Goal: Task Accomplishment & Management: Complete application form

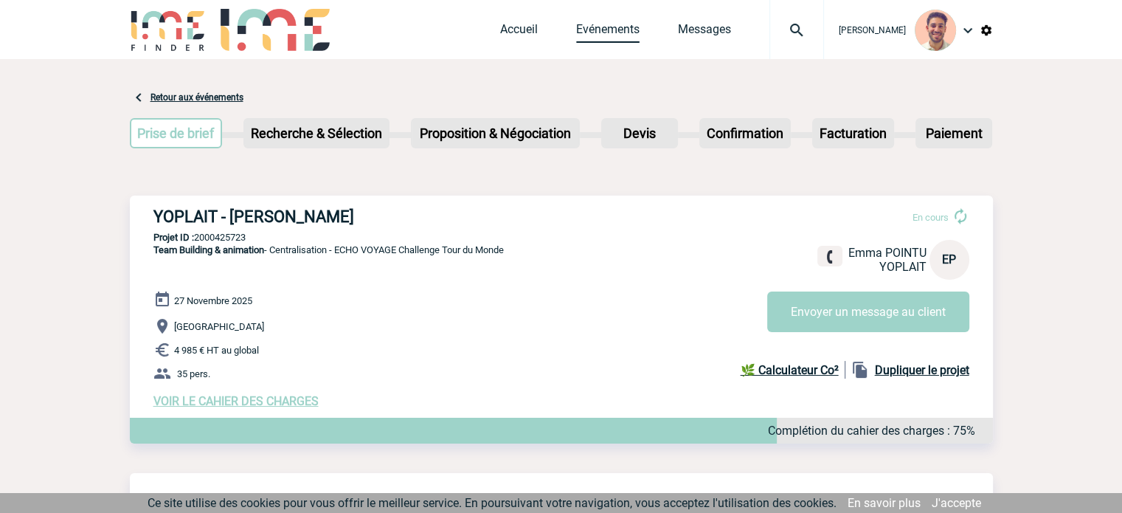
click at [579, 32] on link "Evénements" at bounding box center [607, 32] width 63 height 21
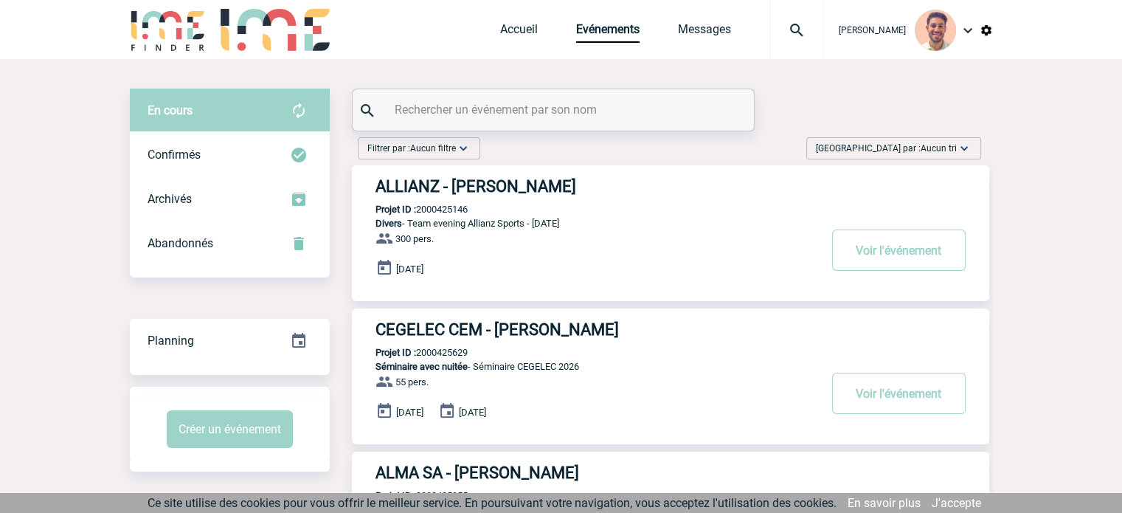
click at [395, 112] on input "text" at bounding box center [555, 109] width 328 height 21
paste input "2000425458"
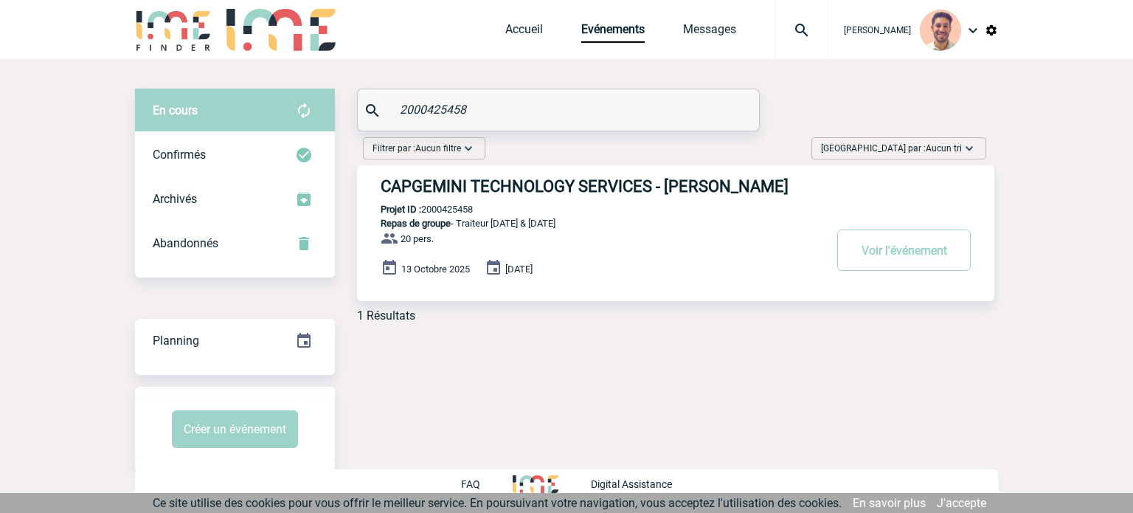
type input "2000425458"
click at [667, 182] on h3 "CAPGEMINI TECHNOLOGY SERVICES - Anne-Laure BRAUD" at bounding box center [602, 186] width 443 height 18
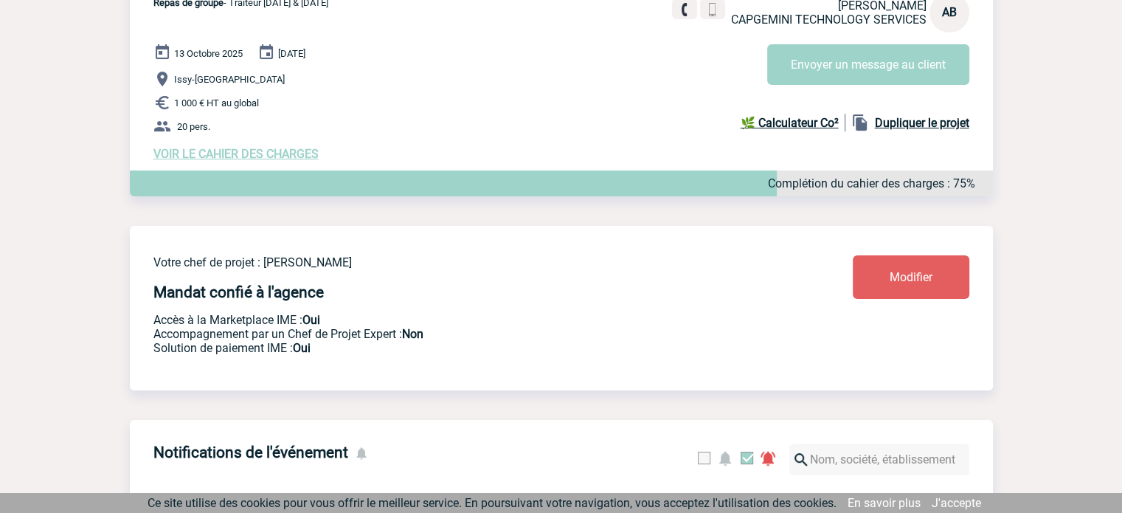
scroll to position [221, 0]
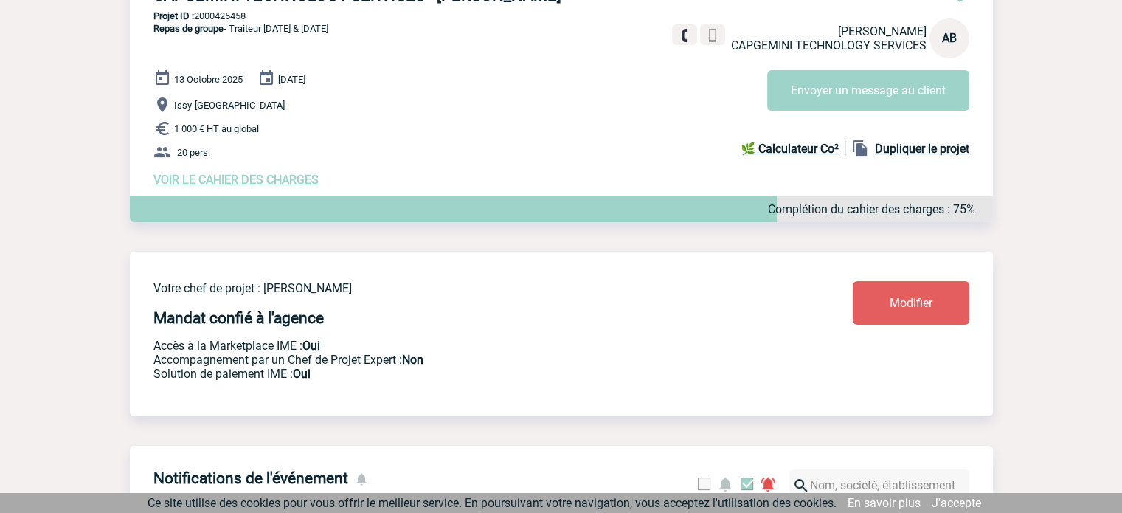
click at [272, 176] on span "VOIR LE CAHIER DES CHARGES" at bounding box center [235, 180] width 165 height 14
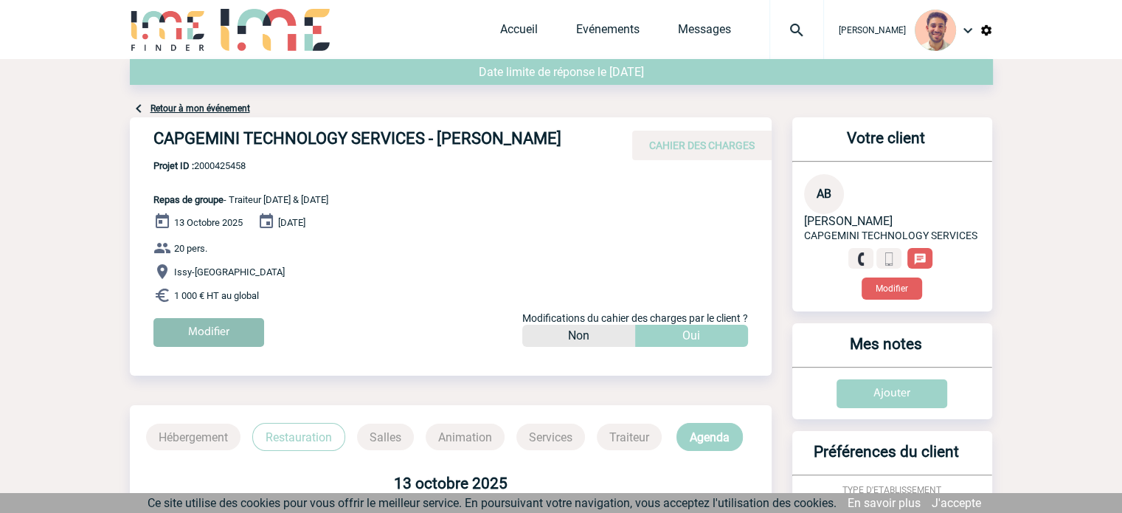
click at [229, 325] on input "Modifier" at bounding box center [208, 332] width 111 height 29
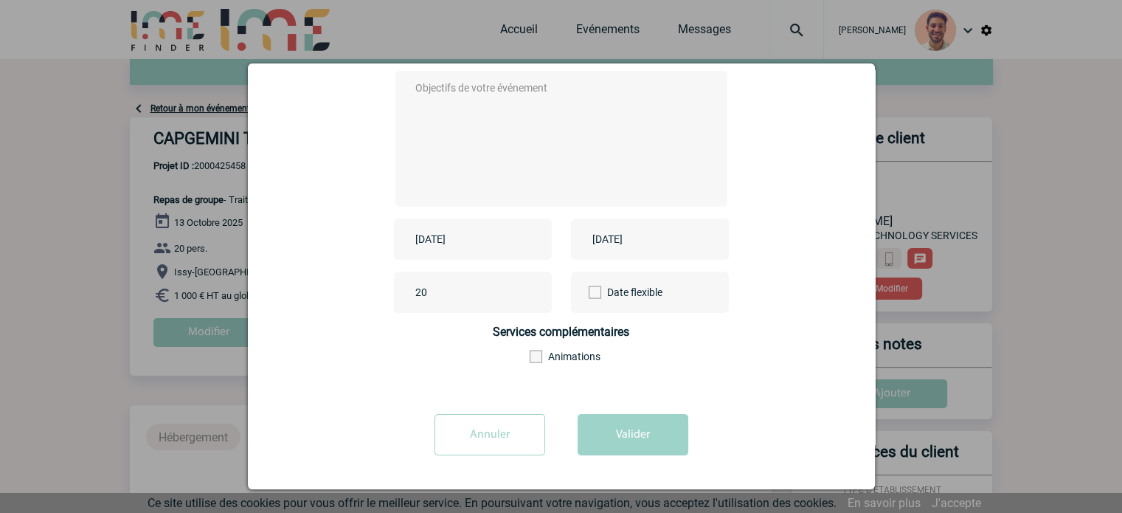
scroll to position [35, 0]
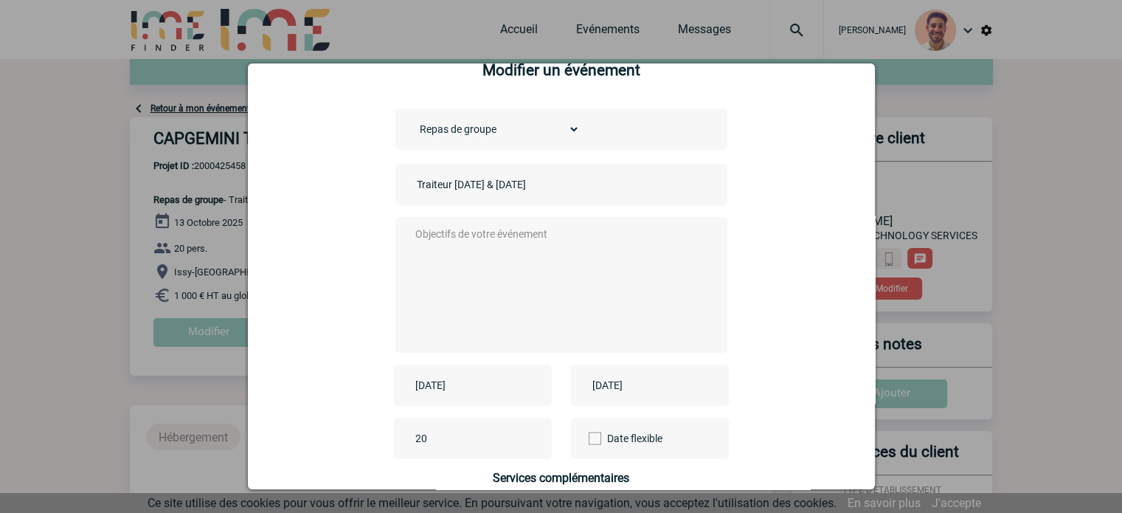
drag, startPoint x: 531, startPoint y: 195, endPoint x: 305, endPoint y: 215, distance: 227.4
click at [305, 215] on div "Choisissez un type d'évènement Séminaire avec nuitée Séminaire sans nuitée Repa…" at bounding box center [561, 326] width 590 height 437
type input "j"
type input "Journée de réunion"
click at [457, 142] on div "Choisissez un type d'évènement Séminaire avec nuitée Séminaire sans nuitée Repa…" at bounding box center [561, 128] width 332 height 41
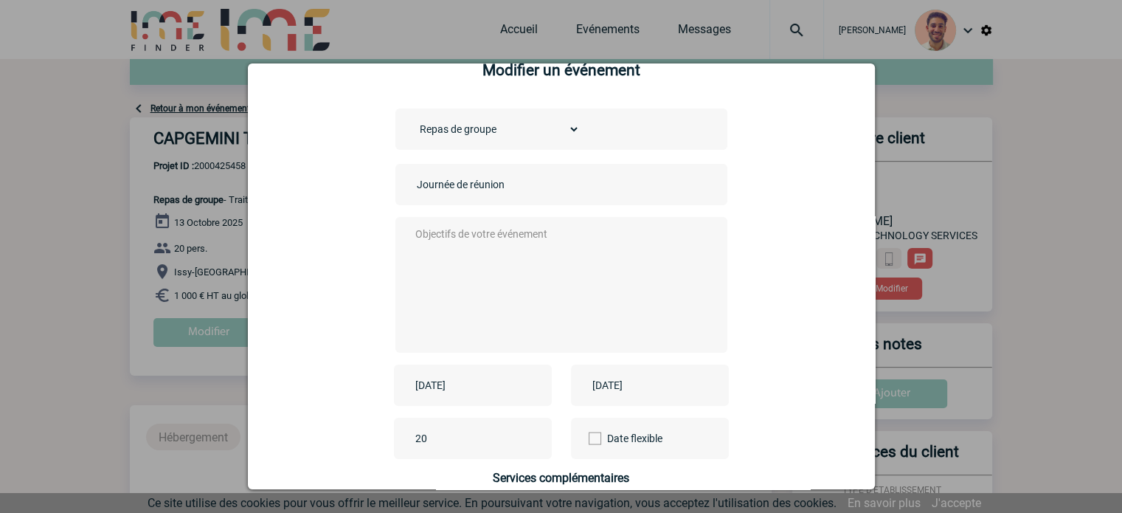
click at [460, 138] on select "Choisissez un type d'évènement Séminaire avec nuitée Séminaire sans nuitée Repa…" at bounding box center [496, 129] width 167 height 21
select select "2"
click at [413, 120] on select "Choisissez un type d'évènement Séminaire avec nuitée Séminaire sans nuitée Repa…" at bounding box center [496, 129] width 167 height 21
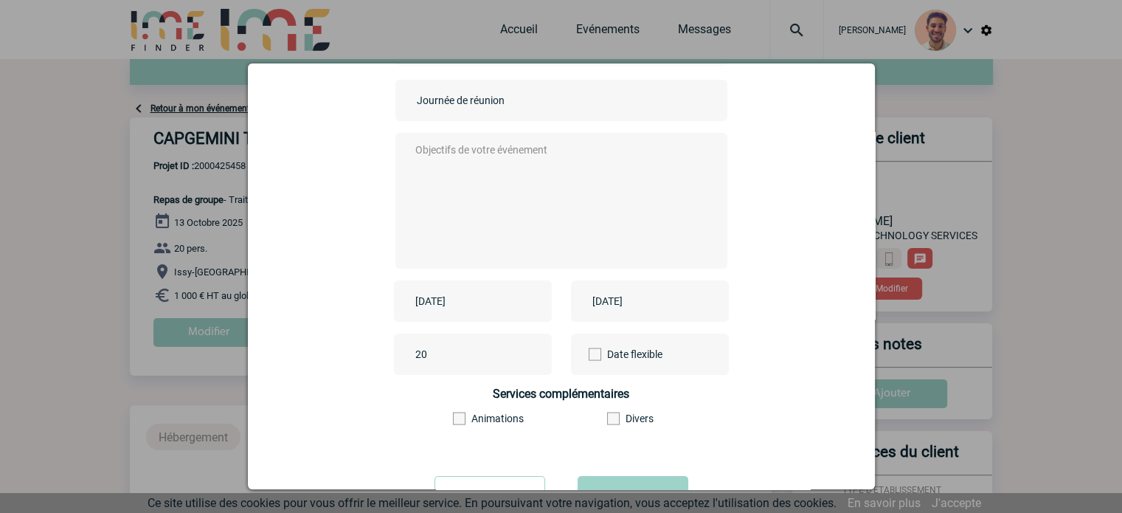
scroll to position [183, 0]
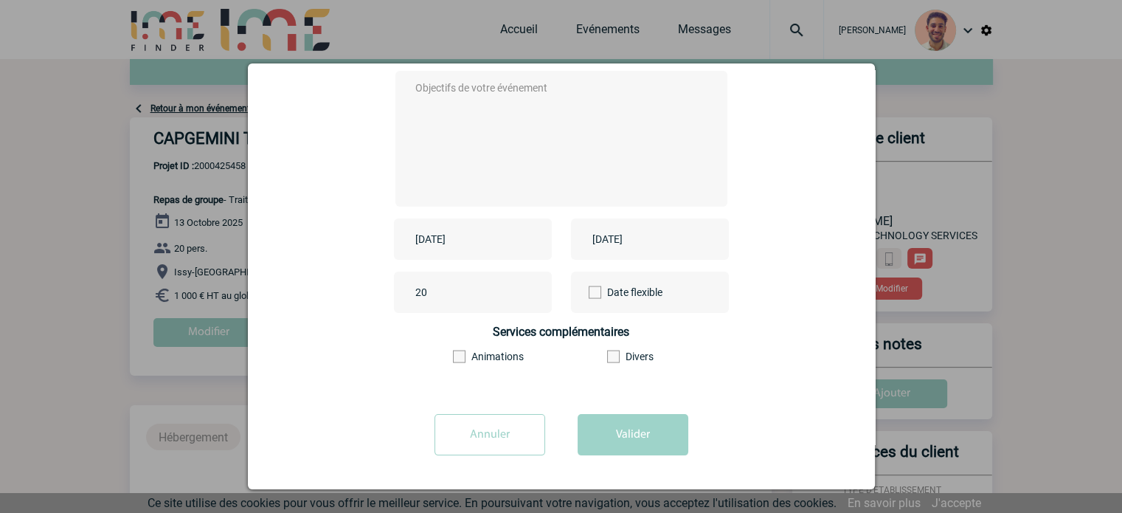
click at [427, 237] on input "2025-10-13" at bounding box center [463, 238] width 102 height 19
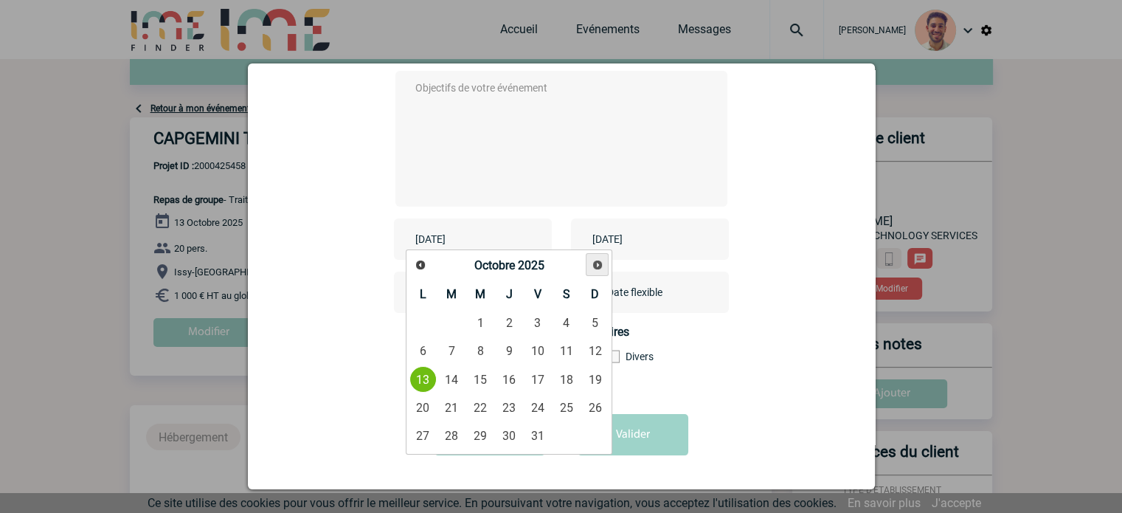
click at [592, 262] on span "Suivant" at bounding box center [598, 265] width 12 height 12
click at [449, 353] on link "4" at bounding box center [451, 351] width 27 height 27
type input "2025-11-04"
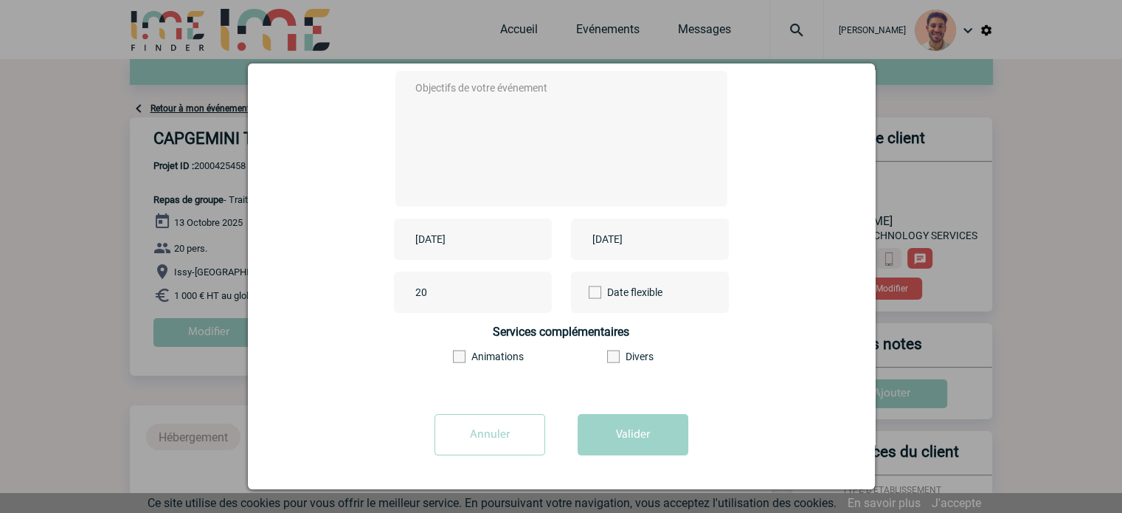
click at [613, 253] on div "2025-10-14" at bounding box center [650, 238] width 158 height 41
click at [615, 241] on input "2025-10-14" at bounding box center [640, 238] width 102 height 19
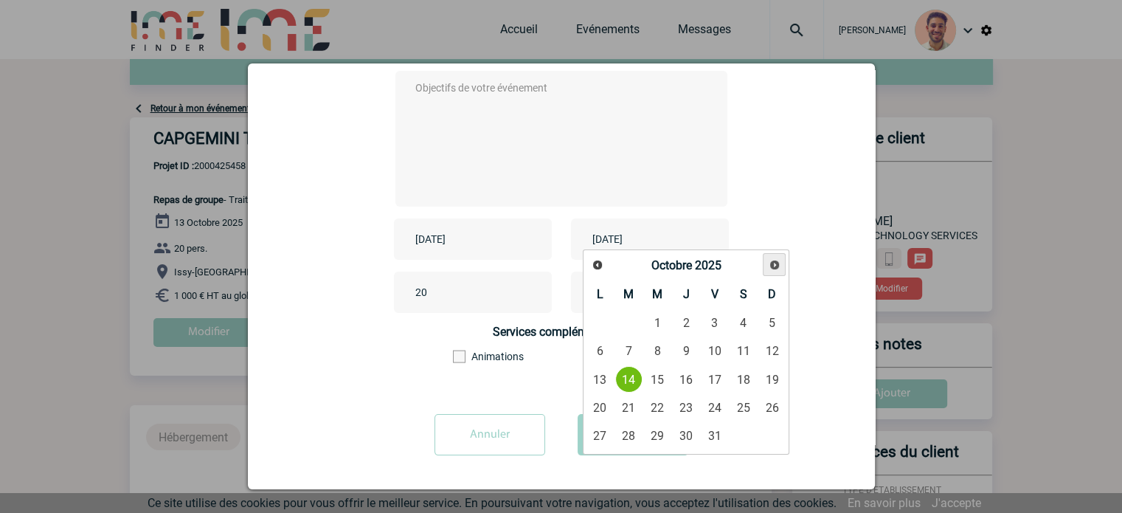
click at [780, 261] on link "Suivant" at bounding box center [774, 264] width 23 height 23
click at [626, 351] on link "4" at bounding box center [628, 351] width 27 height 27
type input "2025-11-04"
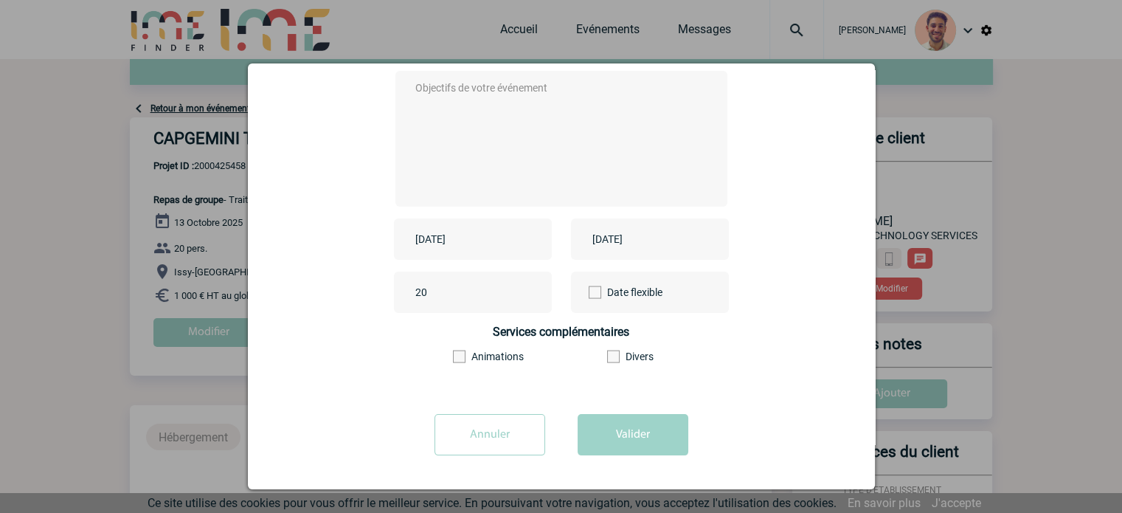
drag, startPoint x: 443, startPoint y: 298, endPoint x: 354, endPoint y: 312, distance: 89.6
click at [354, 312] on div "20 Date flexible" at bounding box center [561, 292] width 590 height 41
type input "45"
click at [670, 427] on button "Valider" at bounding box center [633, 434] width 111 height 41
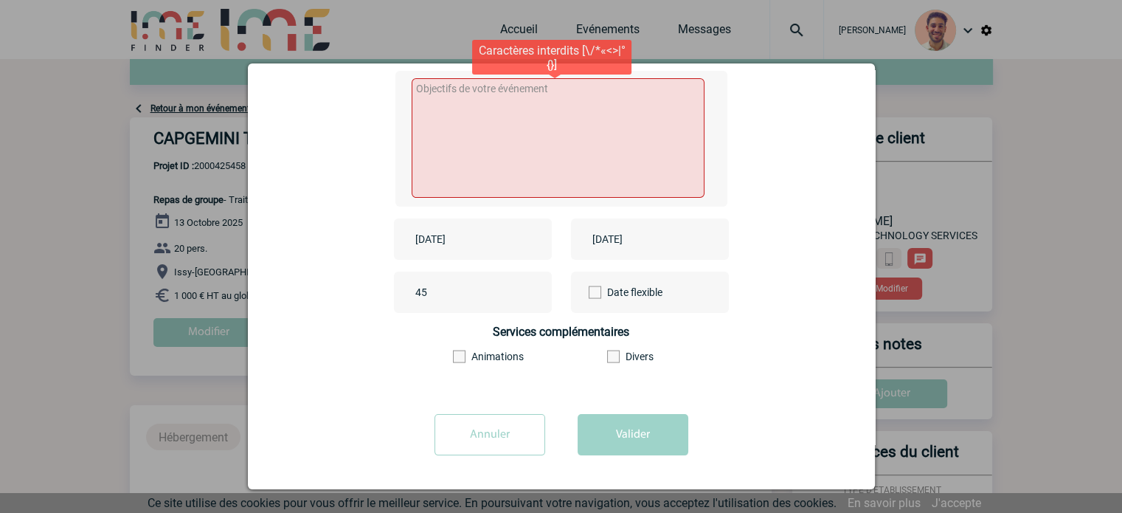
click at [497, 106] on textarea at bounding box center [558, 138] width 293 height 120
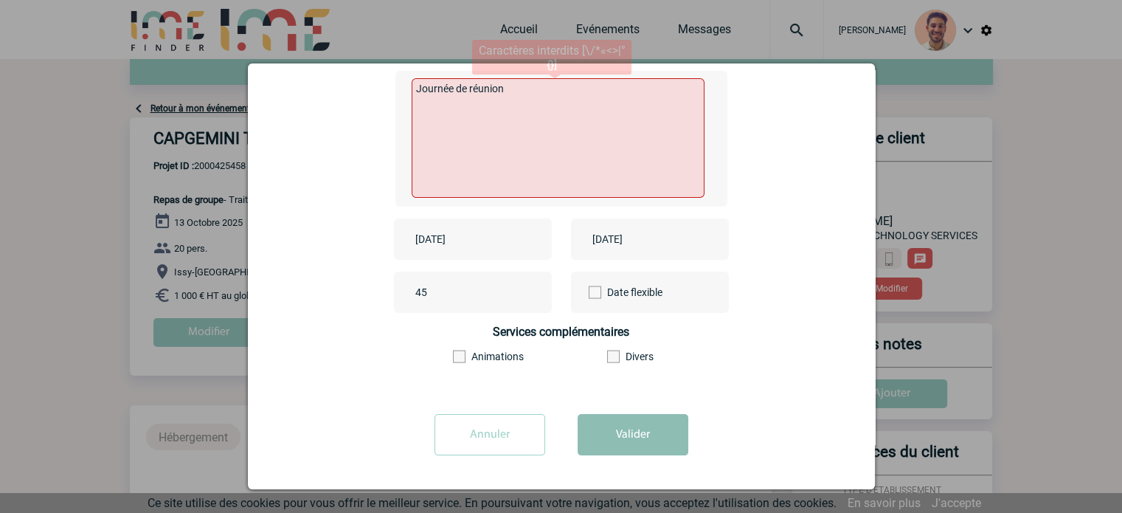
type textarea "Journée de réunion"
click at [638, 433] on button "Valider" at bounding box center [633, 434] width 111 height 41
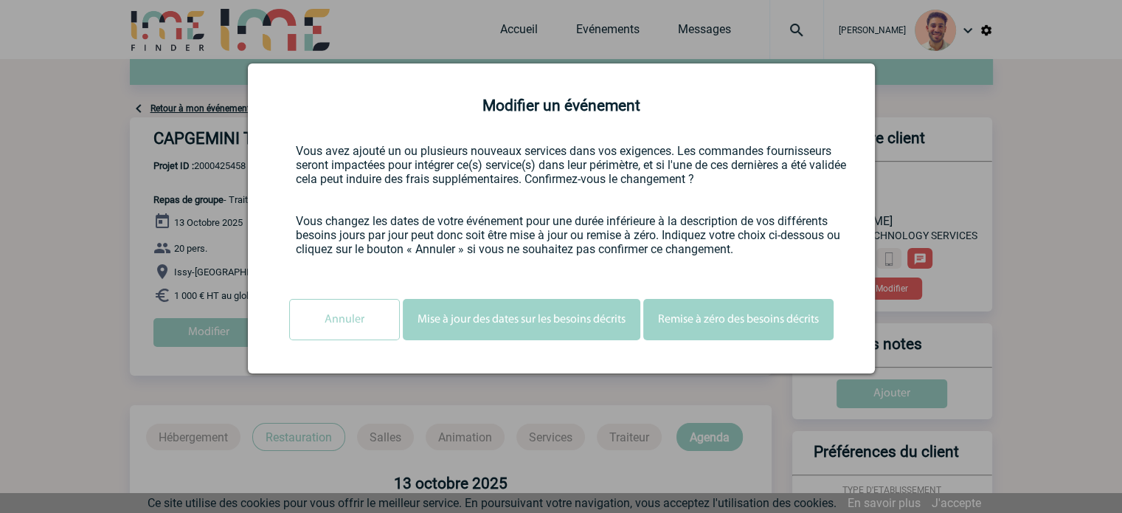
scroll to position [0, 0]
click at [569, 330] on button "Mise à jour des dates sur les besoins décrits" at bounding box center [522, 319] width 238 height 41
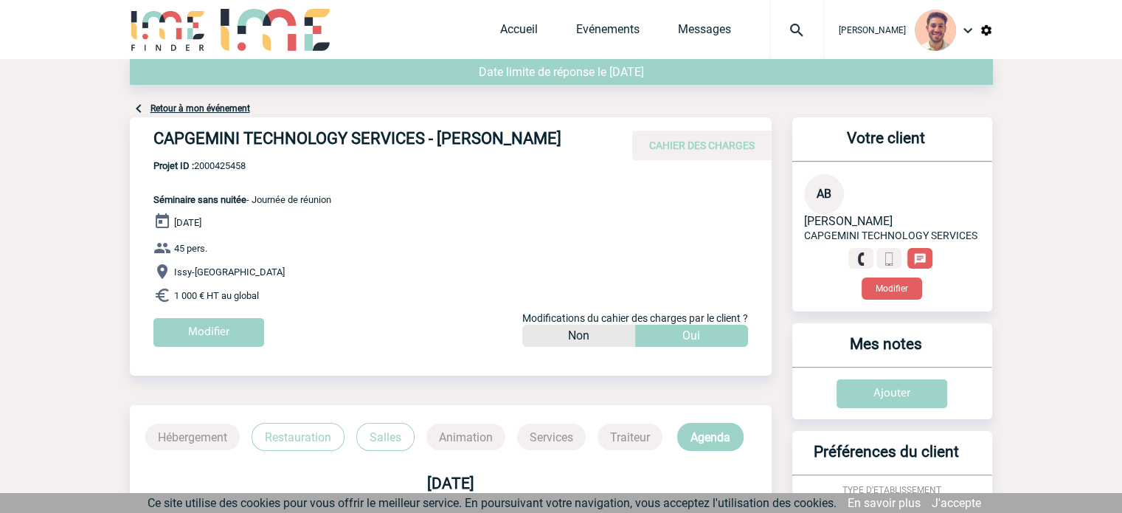
scroll to position [364, 0]
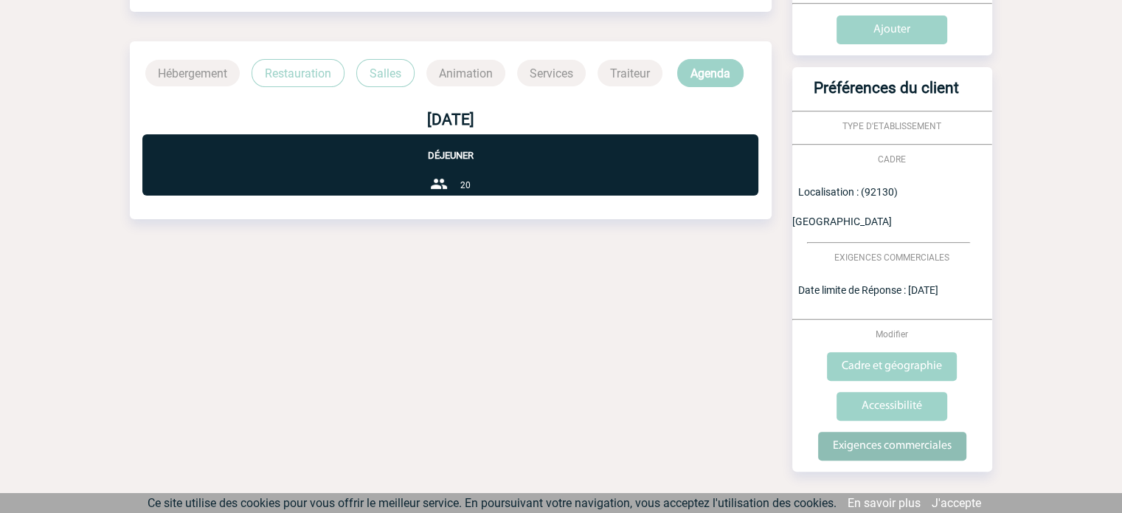
click at [880, 432] on input "Exigences commerciales" at bounding box center [892, 446] width 148 height 29
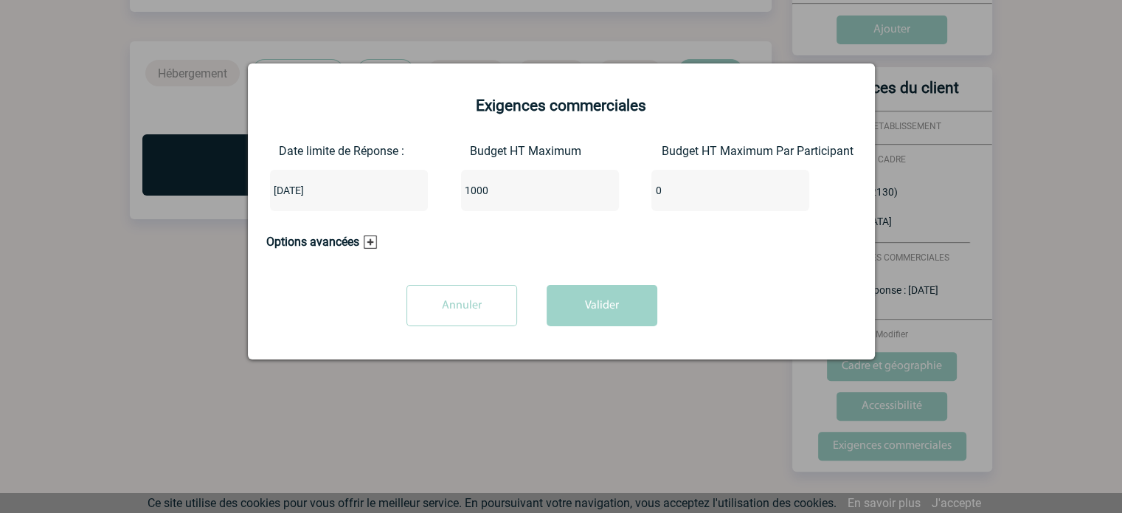
drag, startPoint x: 498, startPoint y: 191, endPoint x: 413, endPoint y: 203, distance: 85.7
click at [413, 203] on div "Date limite de Réponse : 2025-09-15 Budget HT Maximum 1000 Budget HT Maximum Pa…" at bounding box center [561, 183] width 590 height 79
click at [624, 294] on button "Valider" at bounding box center [602, 305] width 111 height 41
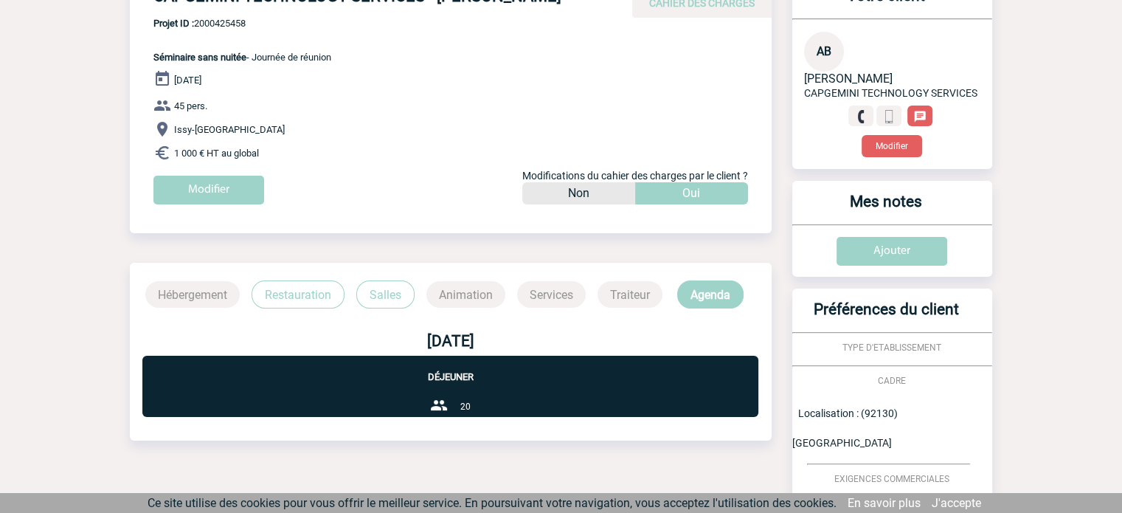
scroll to position [69, 0]
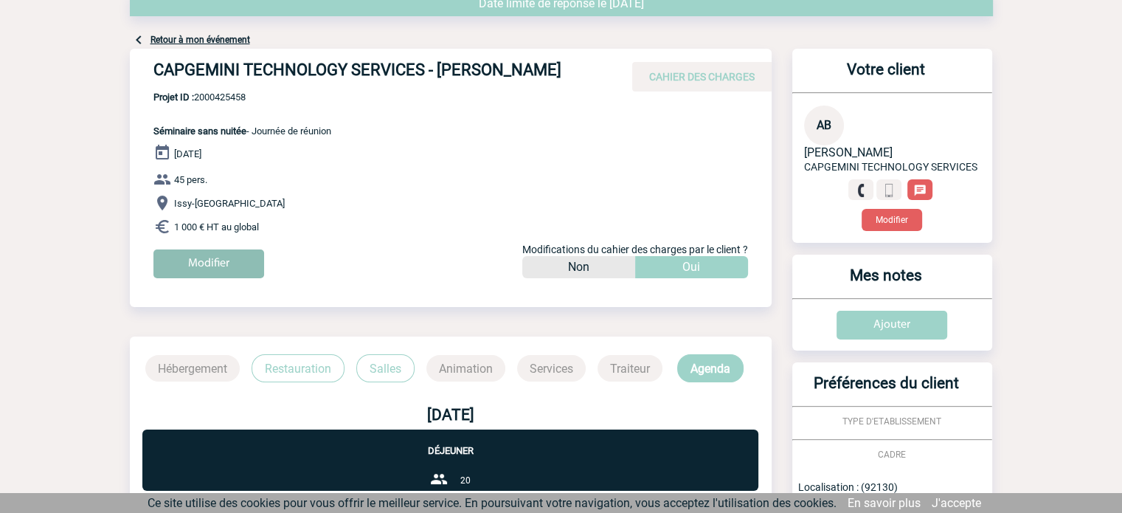
click at [235, 263] on input "Modifier" at bounding box center [208, 263] width 111 height 29
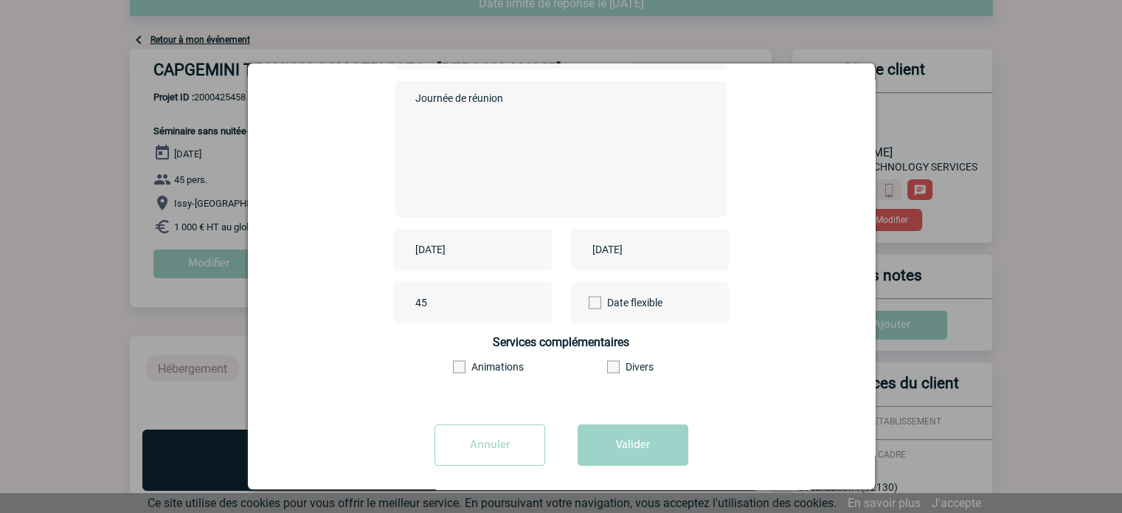
scroll to position [183, 0]
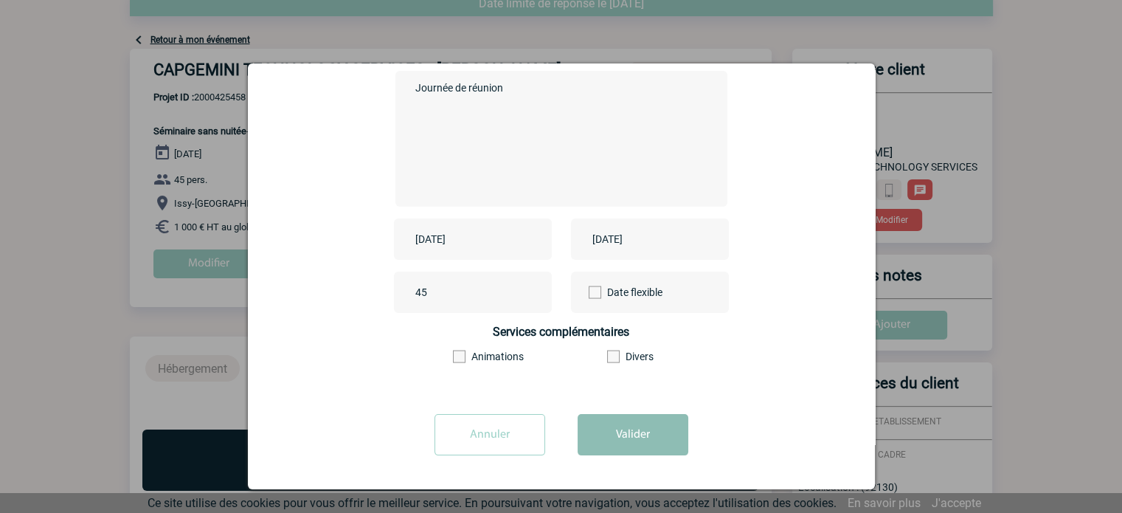
click at [626, 416] on button "Valider" at bounding box center [633, 434] width 111 height 41
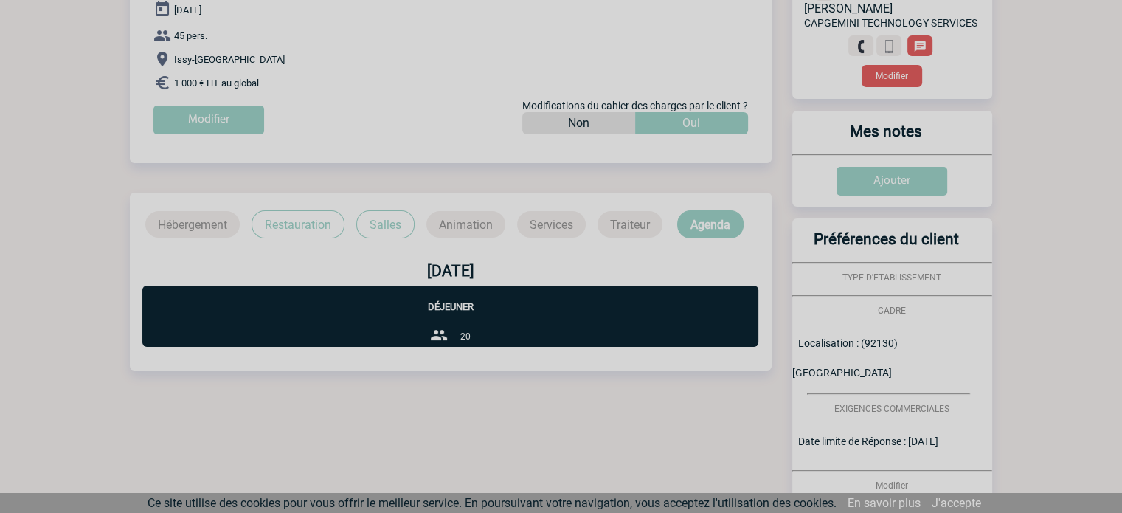
scroll to position [216, 0]
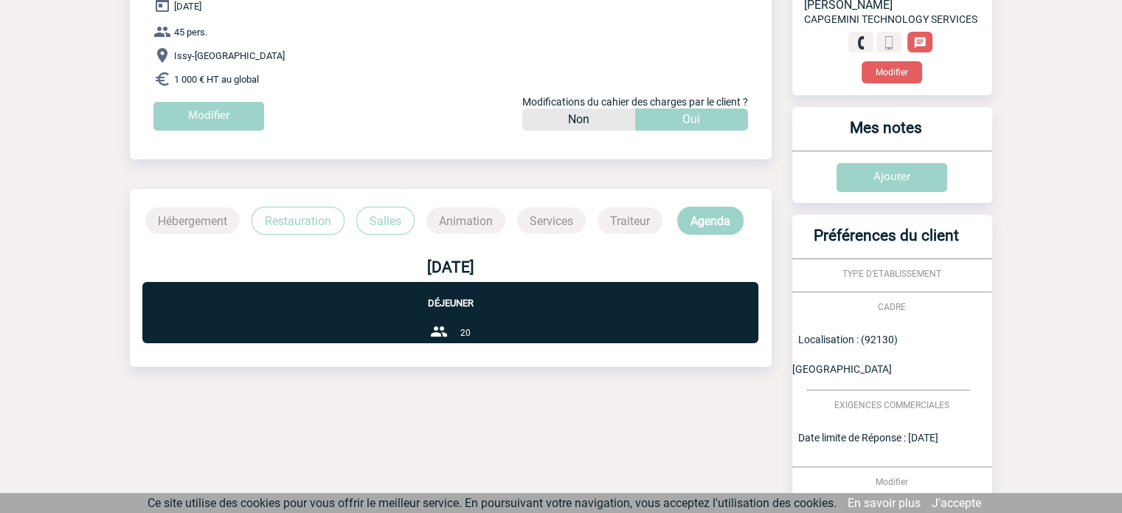
click at [457, 331] on div "20" at bounding box center [450, 332] width 40 height 21
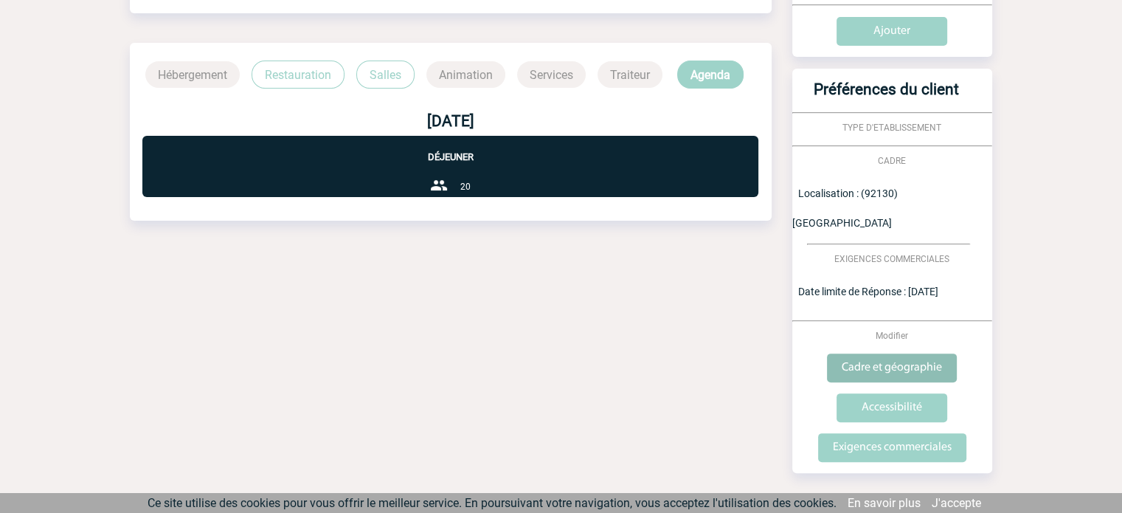
scroll to position [364, 0]
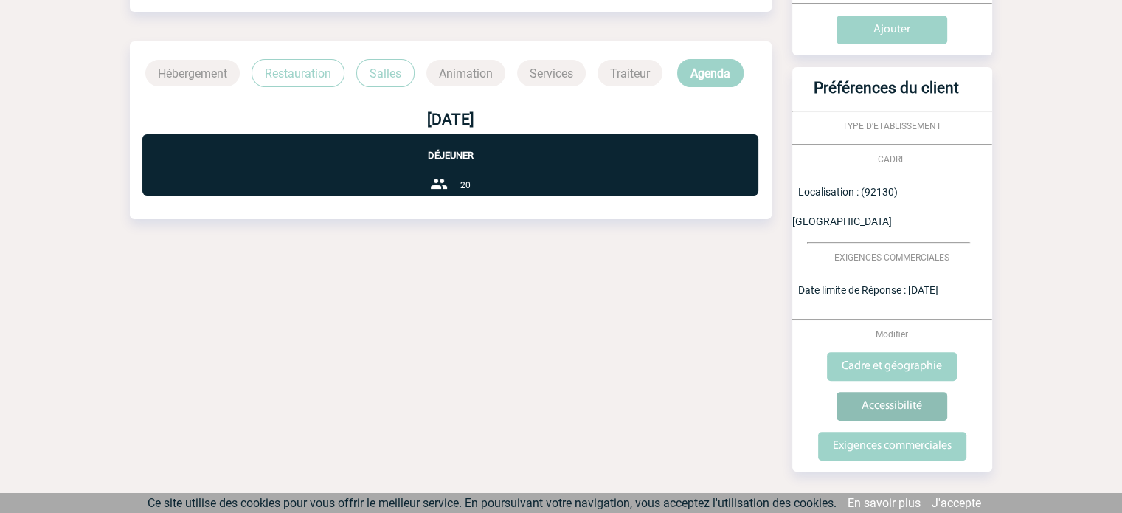
click at [913, 392] on input "Accessibilité" at bounding box center [892, 406] width 111 height 29
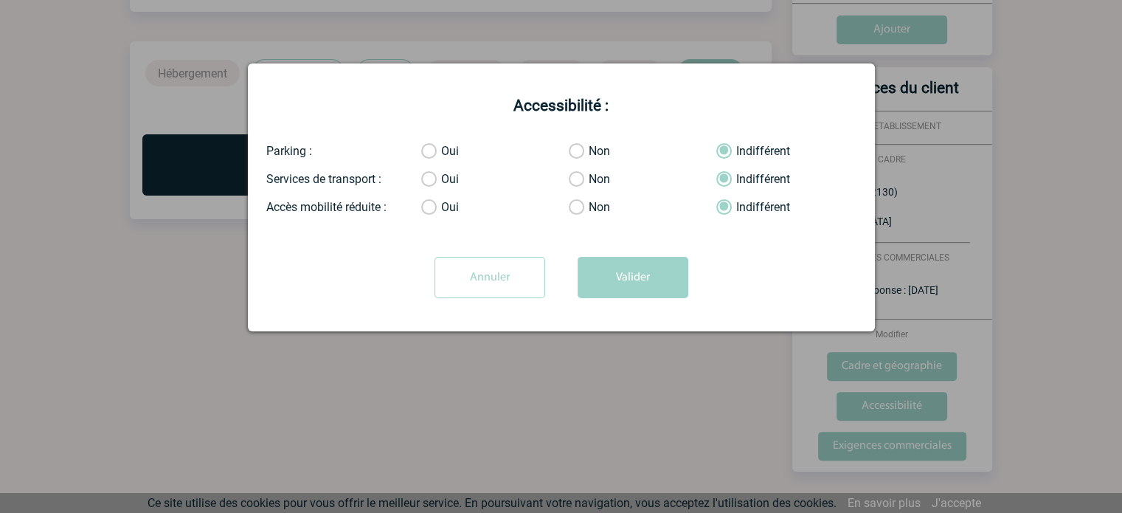
click at [493, 272] on input "Annuler" at bounding box center [490, 277] width 111 height 41
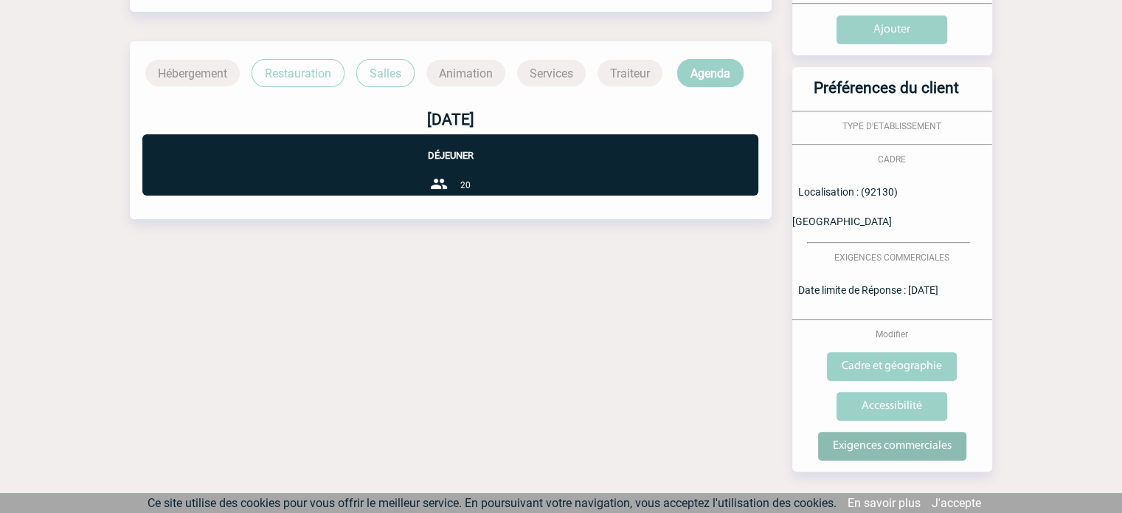
click at [871, 432] on input "Exigences commerciales" at bounding box center [892, 446] width 148 height 29
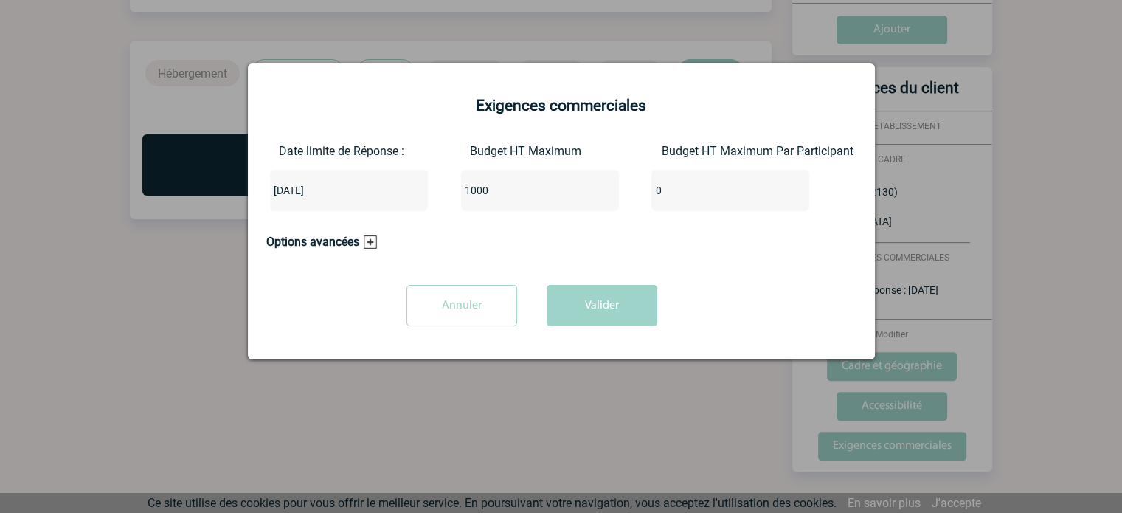
click at [362, 242] on h3 "Options avancées" at bounding box center [321, 242] width 111 height 14
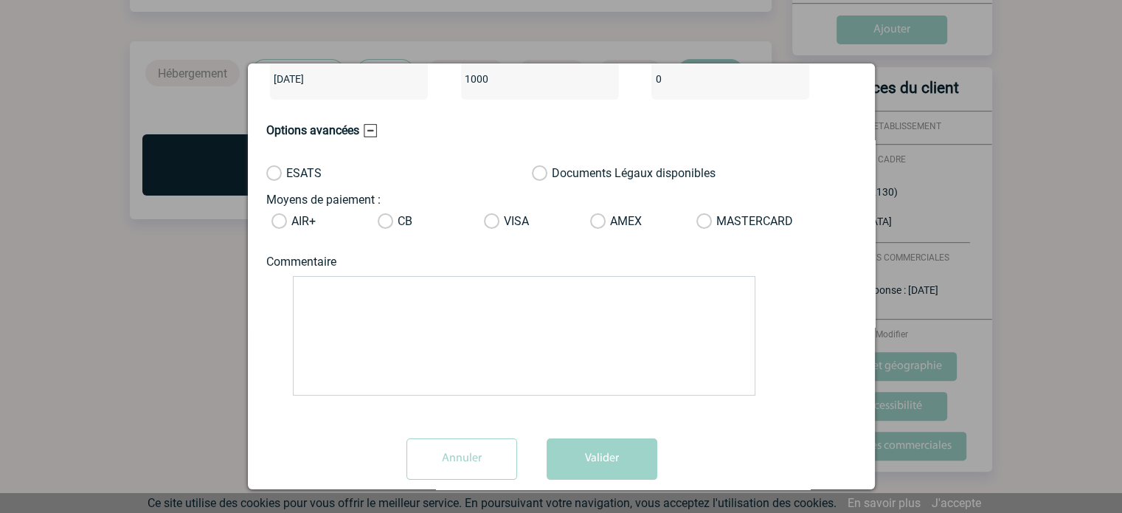
scroll to position [114, 0]
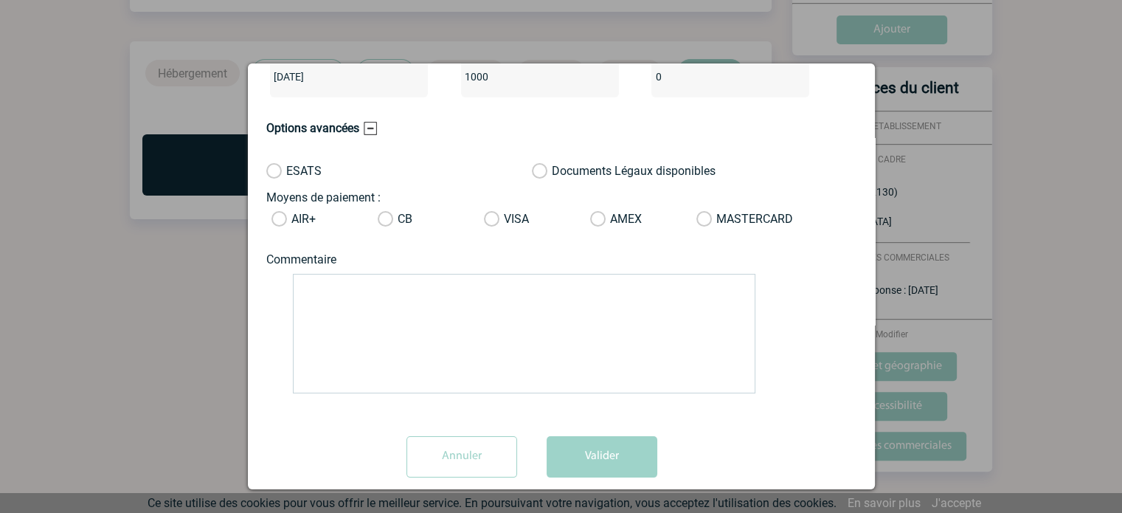
drag, startPoint x: 450, startPoint y: 458, endPoint x: 478, endPoint y: 457, distance: 28.0
click at [452, 458] on input "Annuler" at bounding box center [462, 456] width 111 height 41
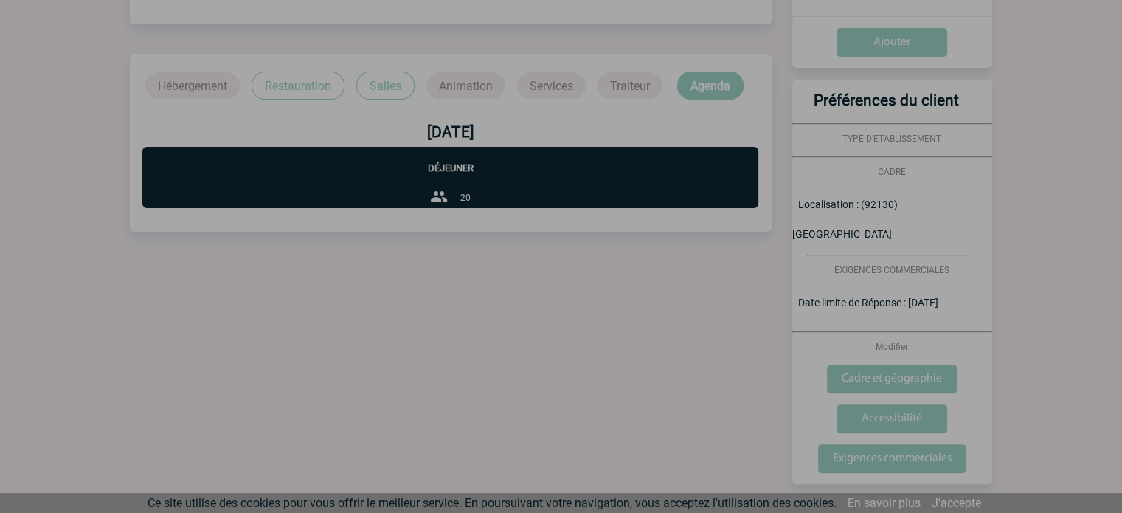
scroll to position [142, 0]
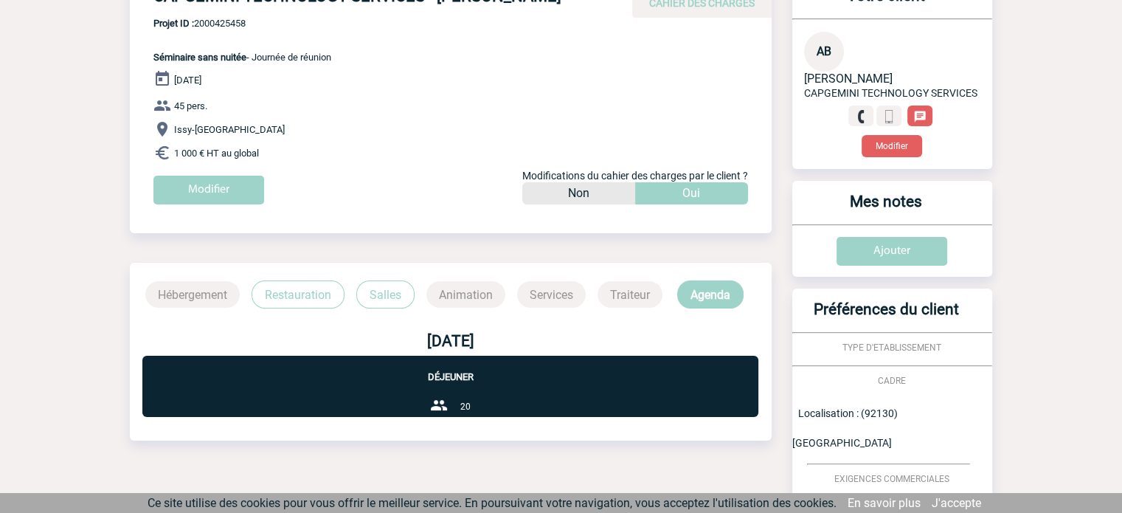
drag, startPoint x: 463, startPoint y: 372, endPoint x: 328, endPoint y: 326, distance: 142.6
click at [463, 373] on p "Déjeuner" at bounding box center [450, 369] width 616 height 27
click at [295, 296] on p "Restauration" at bounding box center [298, 294] width 93 height 28
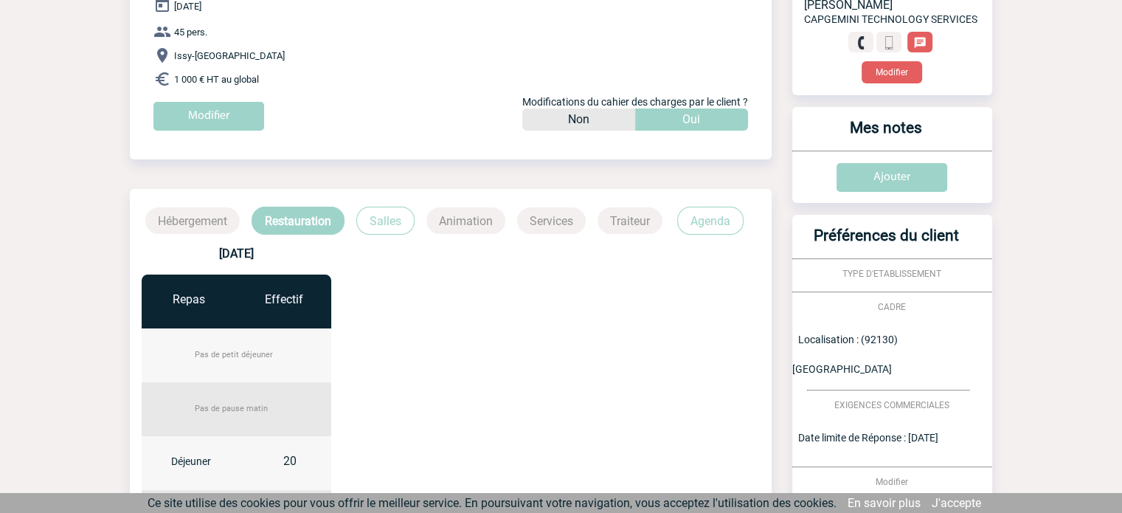
drag, startPoint x: 263, startPoint y: 314, endPoint x: 278, endPoint y: 319, distance: 16.6
click at [266, 314] on div "Effectif" at bounding box center [283, 301] width 95 height 54
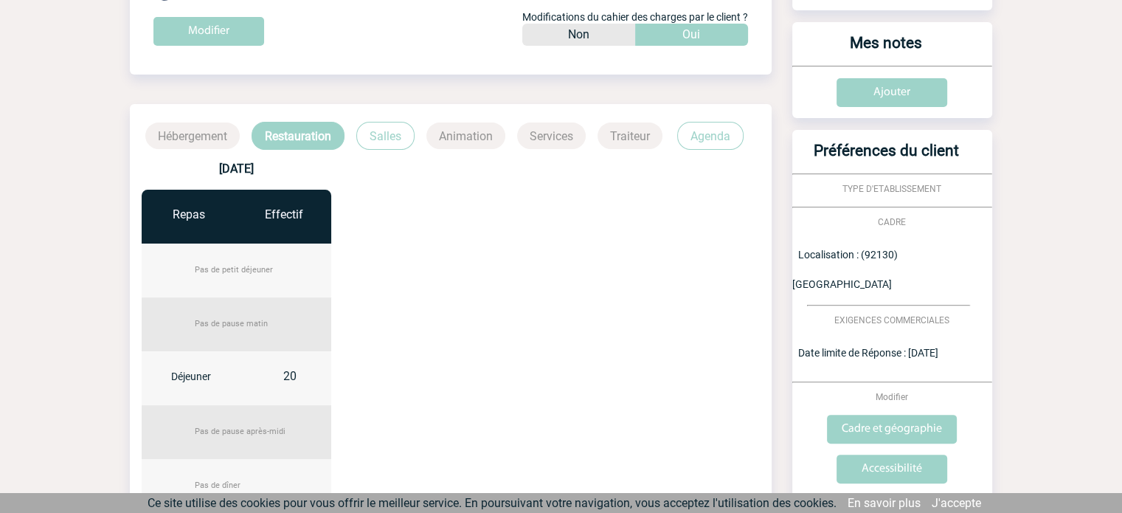
scroll to position [438, 0]
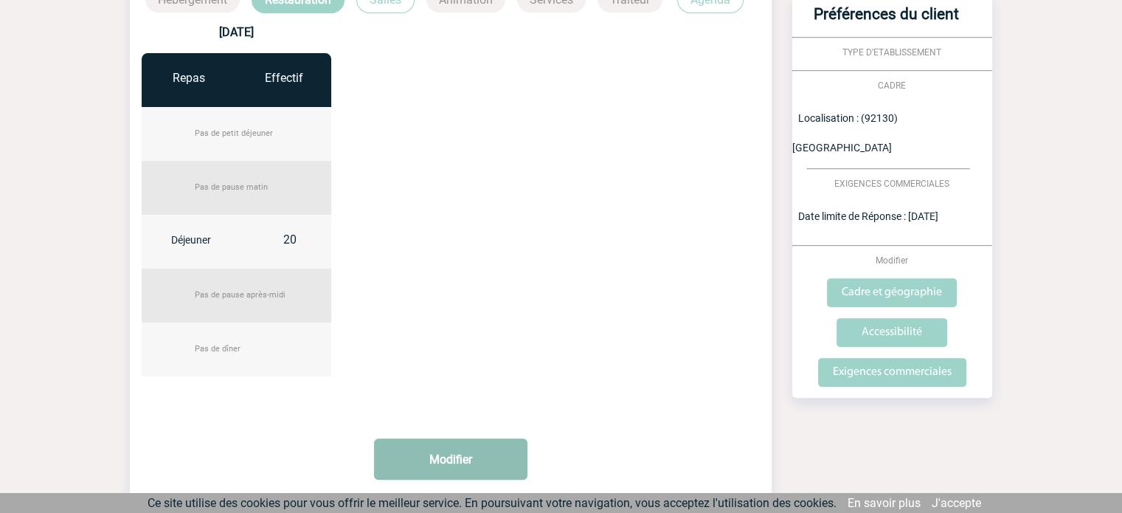
click at [487, 451] on button "Modifier" at bounding box center [450, 458] width 153 height 41
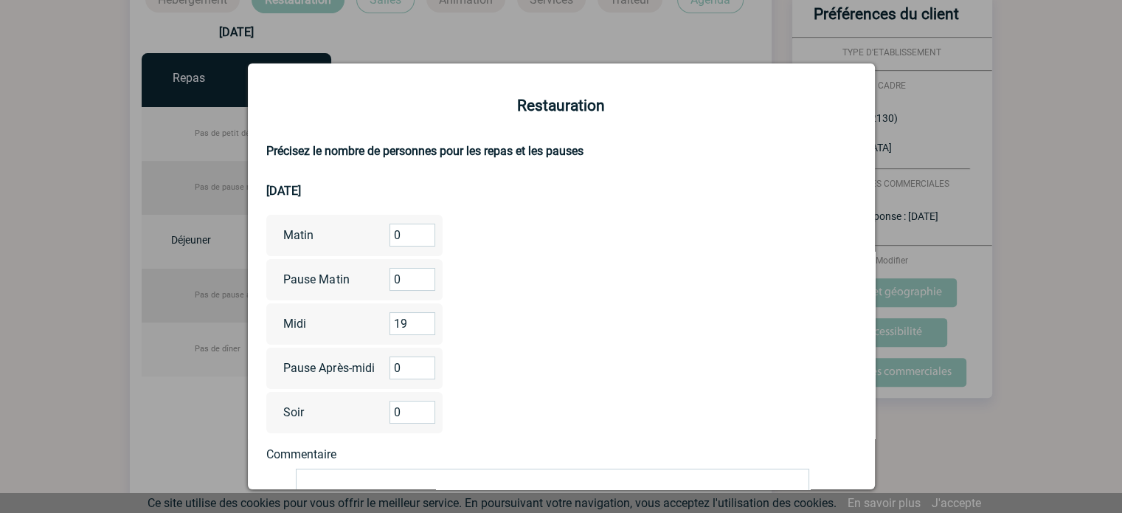
type input "19"
click at [422, 325] on input "19" at bounding box center [413, 323] width 46 height 23
drag, startPoint x: 405, startPoint y: 327, endPoint x: 339, endPoint y: 333, distance: 65.9
click at [339, 333] on div "Midi 19" at bounding box center [354, 323] width 177 height 41
type input "0"
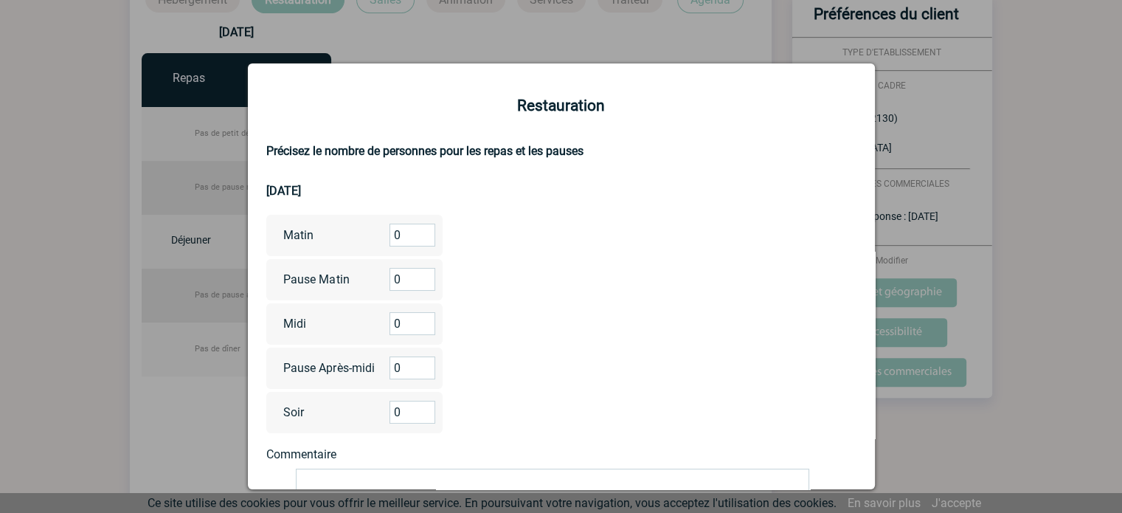
click at [684, 291] on form "Restauration Précisez le nombre de personnes pour les repas et les pauses 04/11…" at bounding box center [561, 383] width 590 height 573
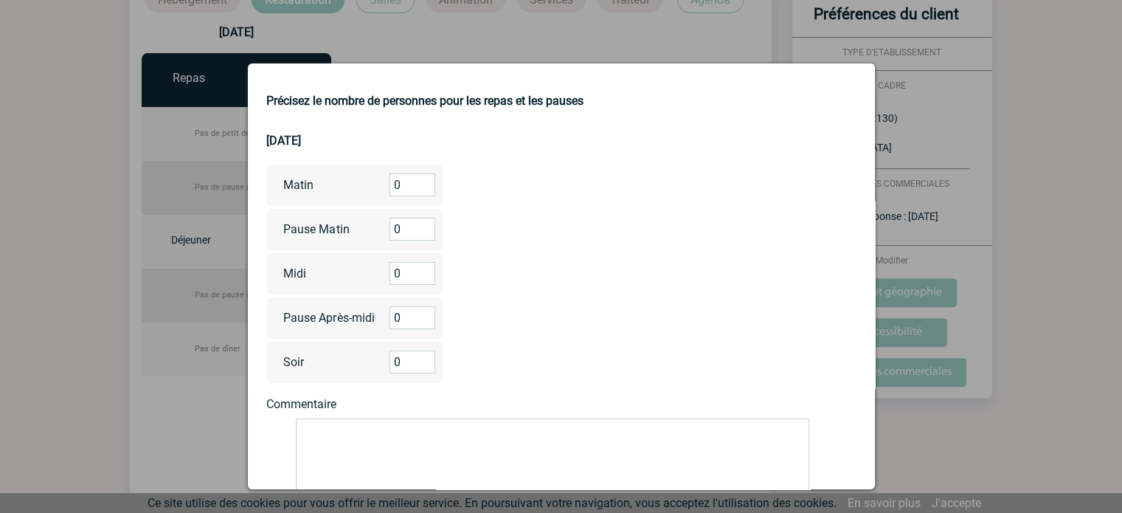
scroll to position [204, 0]
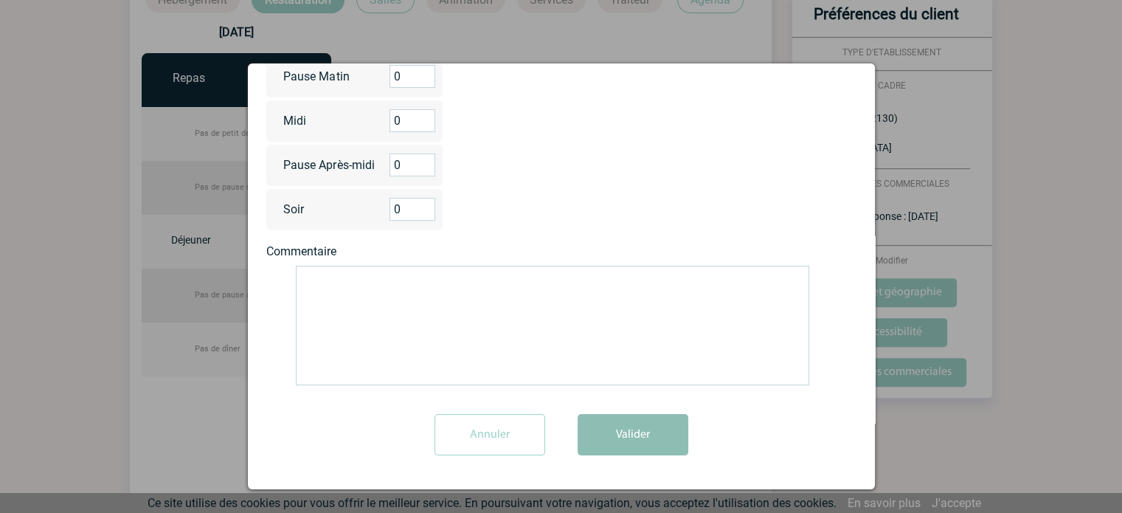
click at [648, 424] on button "Valider" at bounding box center [633, 434] width 111 height 41
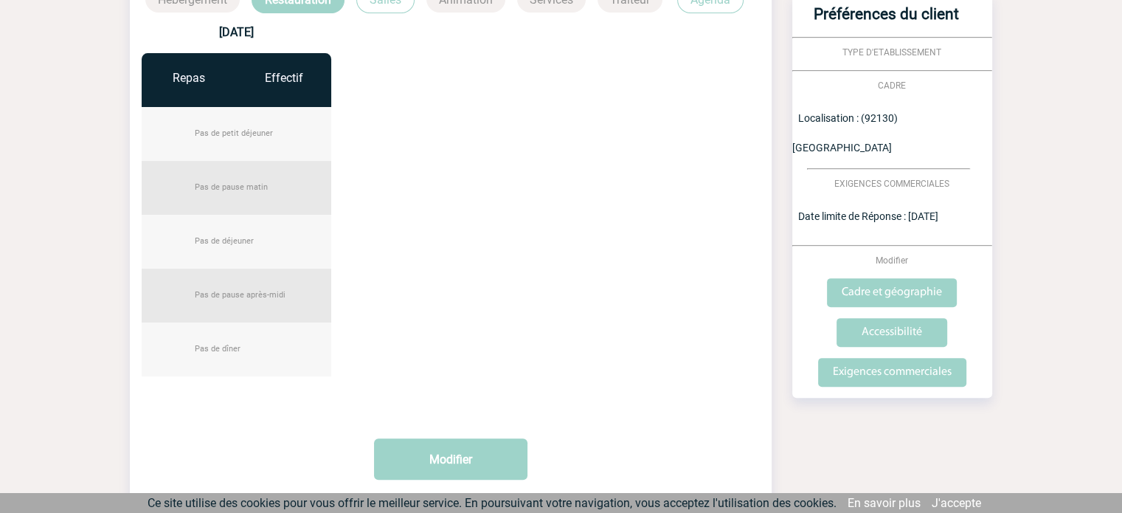
scroll to position [290, 0]
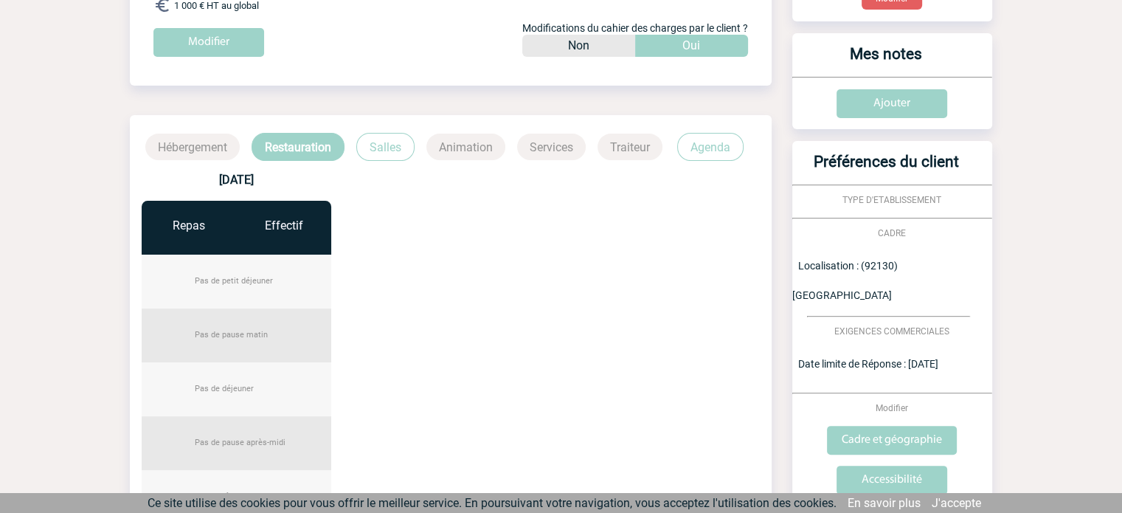
click at [229, 150] on p "Hébergement" at bounding box center [192, 147] width 94 height 27
click at [199, 150] on p "Hébergement" at bounding box center [192, 147] width 94 height 27
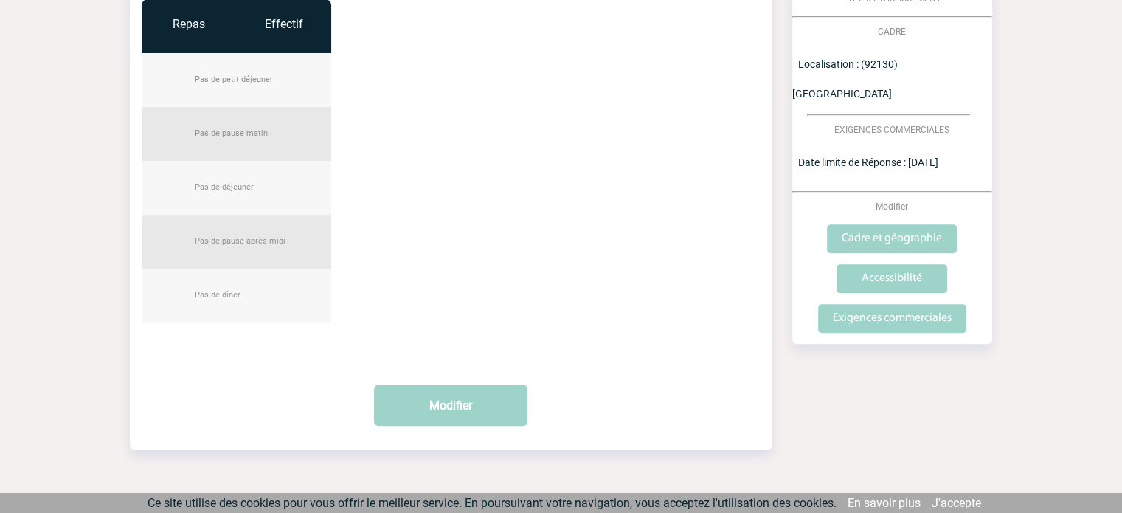
scroll to position [517, 0]
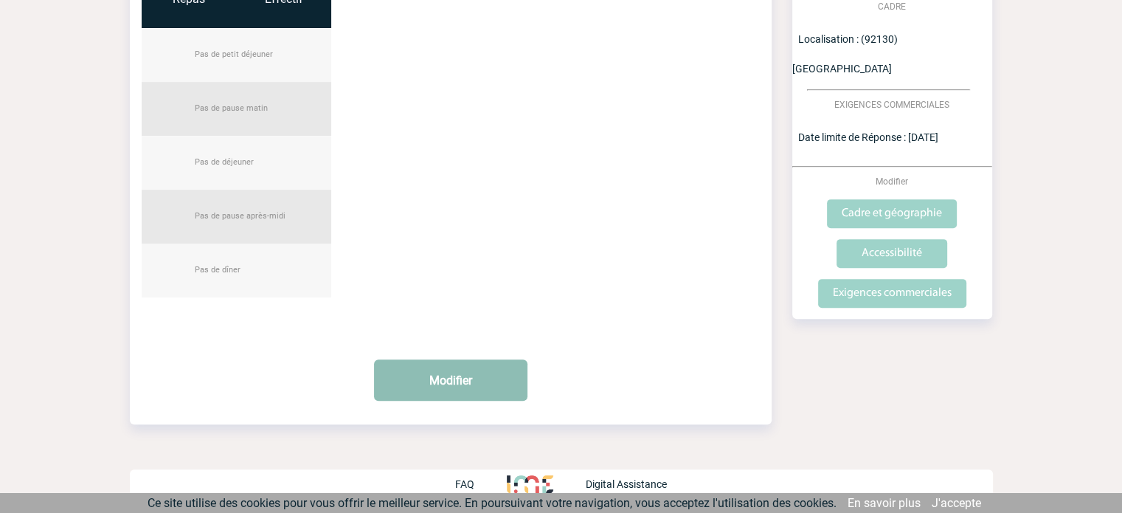
click at [480, 384] on button "Modifier" at bounding box center [450, 379] width 153 height 41
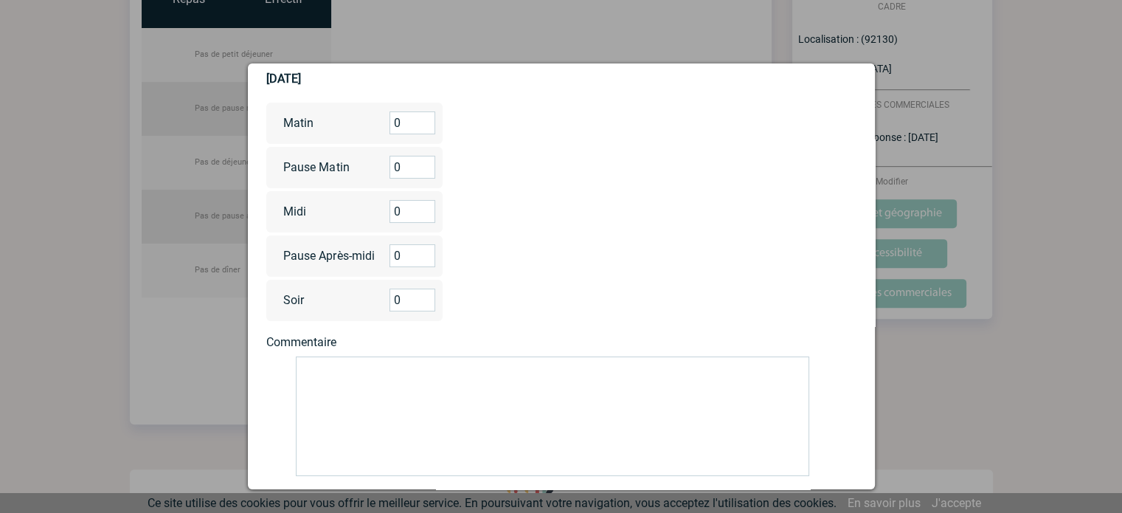
scroll to position [204, 0]
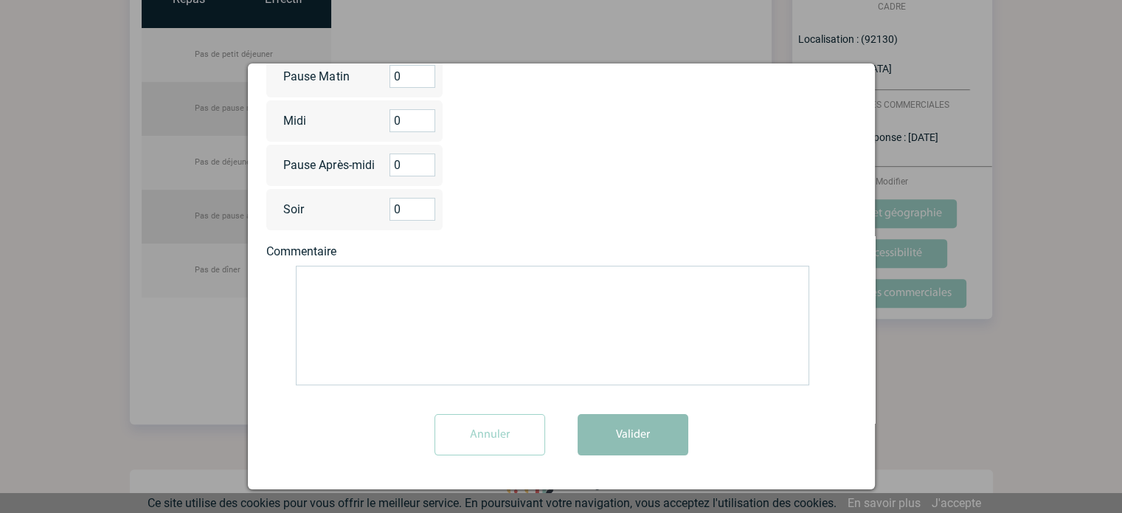
click at [629, 439] on button "Valider" at bounding box center [633, 434] width 111 height 41
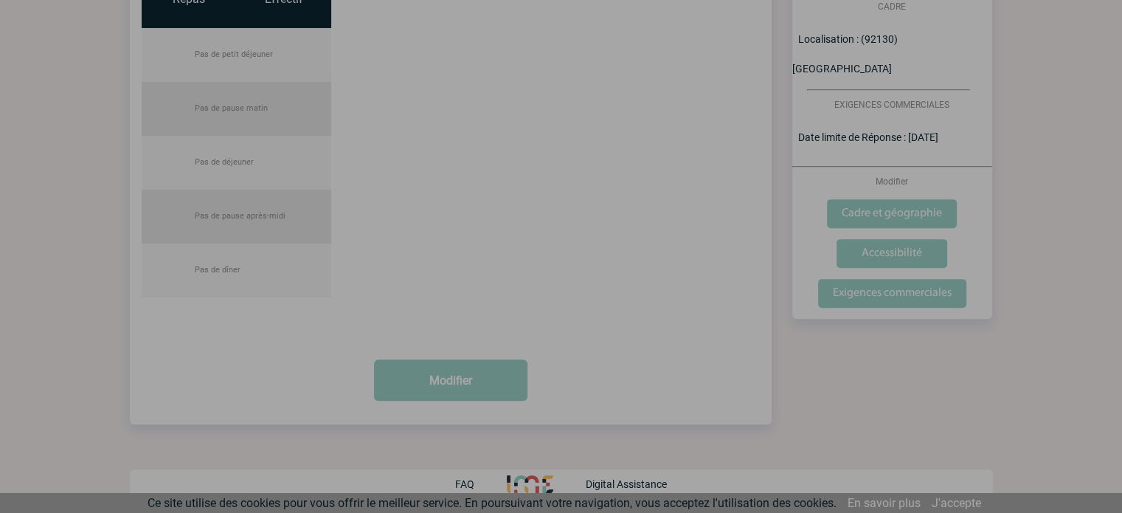
scroll to position [148, 0]
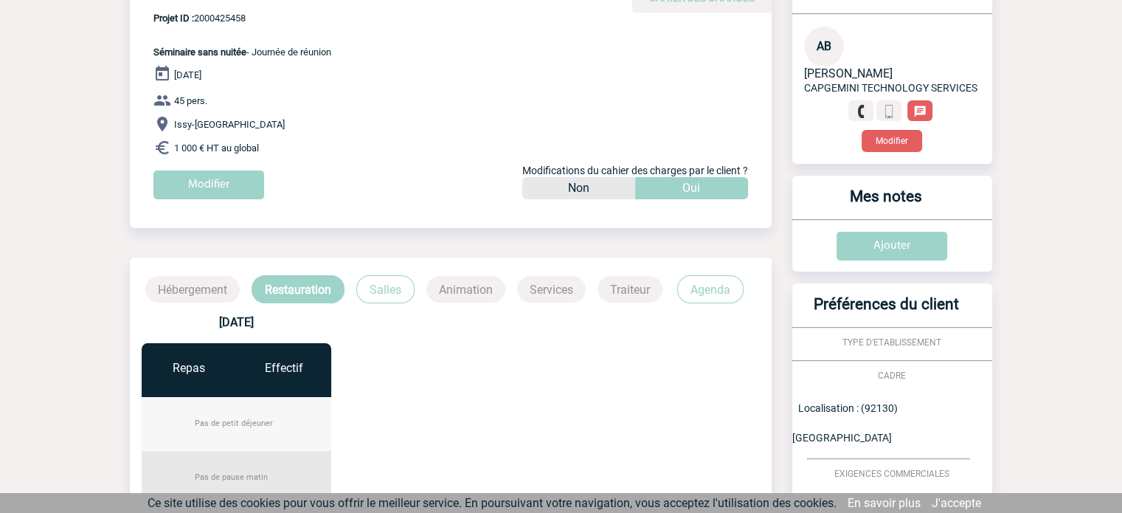
click at [407, 289] on p "Salles" at bounding box center [385, 289] width 58 height 28
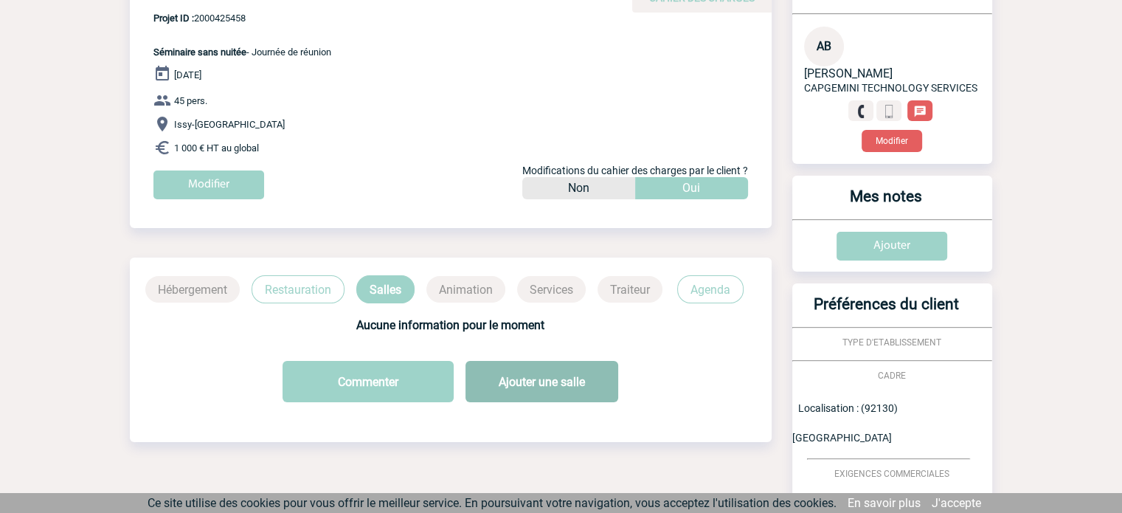
click at [551, 389] on button "Ajouter une salle" at bounding box center [542, 381] width 153 height 41
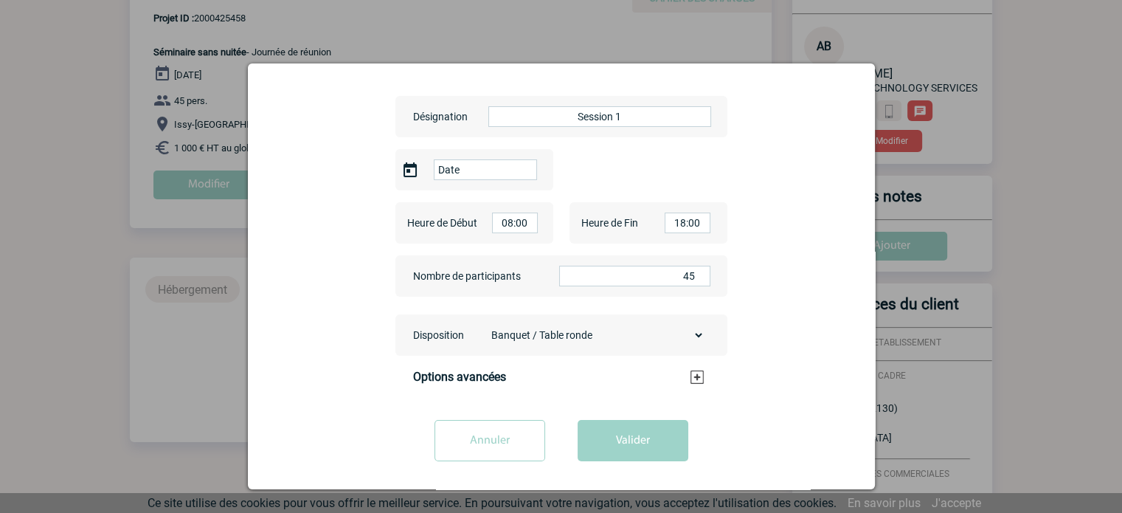
click at [508, 442] on input "Annuler" at bounding box center [490, 440] width 111 height 41
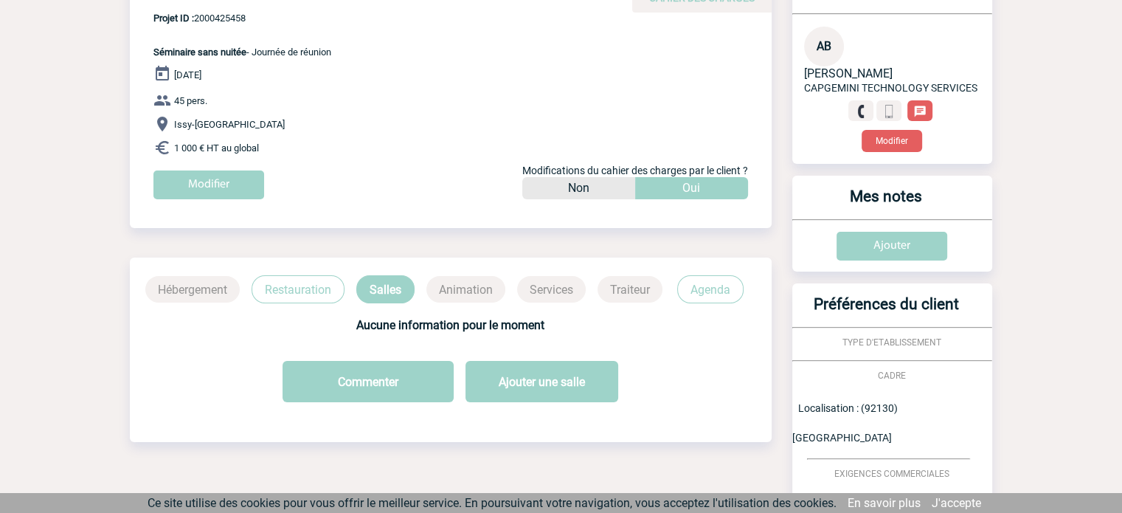
click at [393, 300] on p "Salles" at bounding box center [385, 289] width 58 height 28
click at [203, 292] on p "Hébergement" at bounding box center [192, 289] width 94 height 27
click at [390, 288] on p "Salles" at bounding box center [385, 289] width 58 height 28
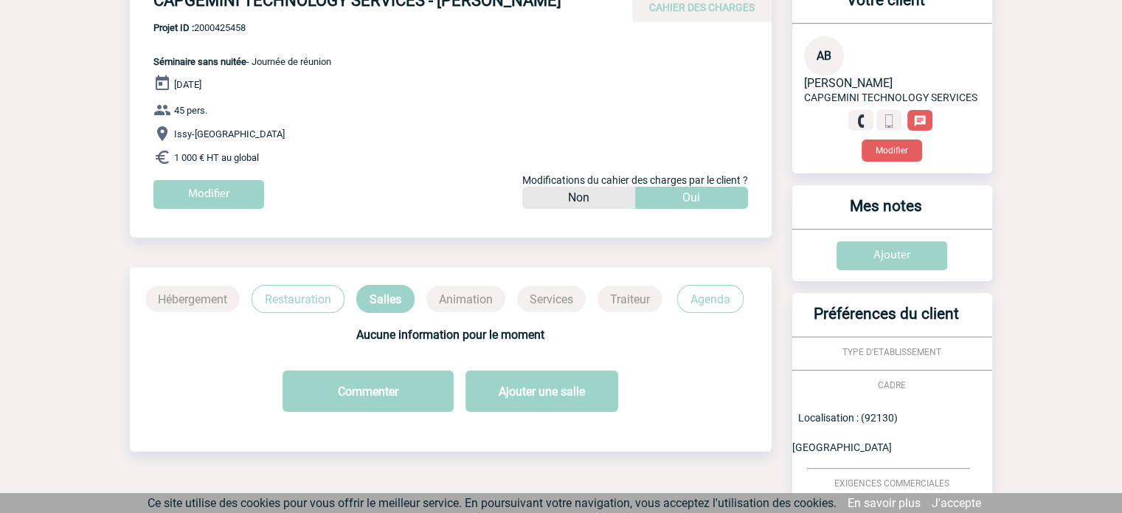
scroll to position [0, 0]
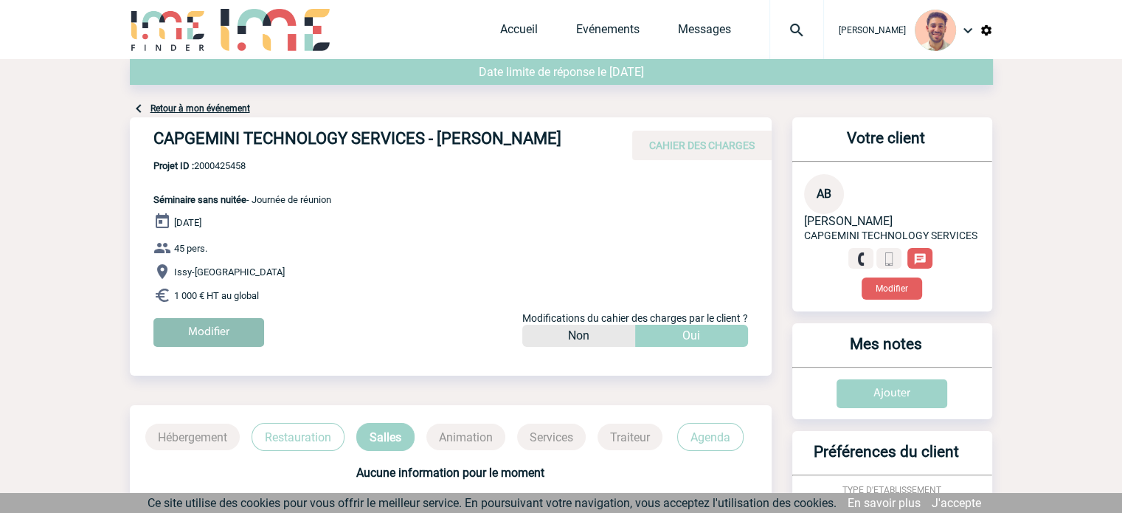
click at [226, 333] on input "Modifier" at bounding box center [208, 332] width 111 height 29
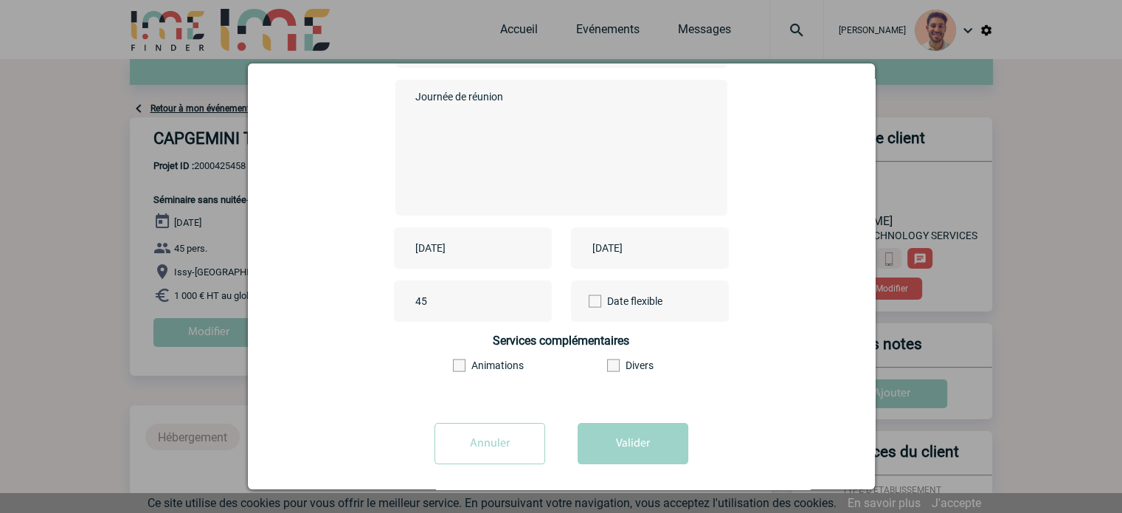
scroll to position [183, 0]
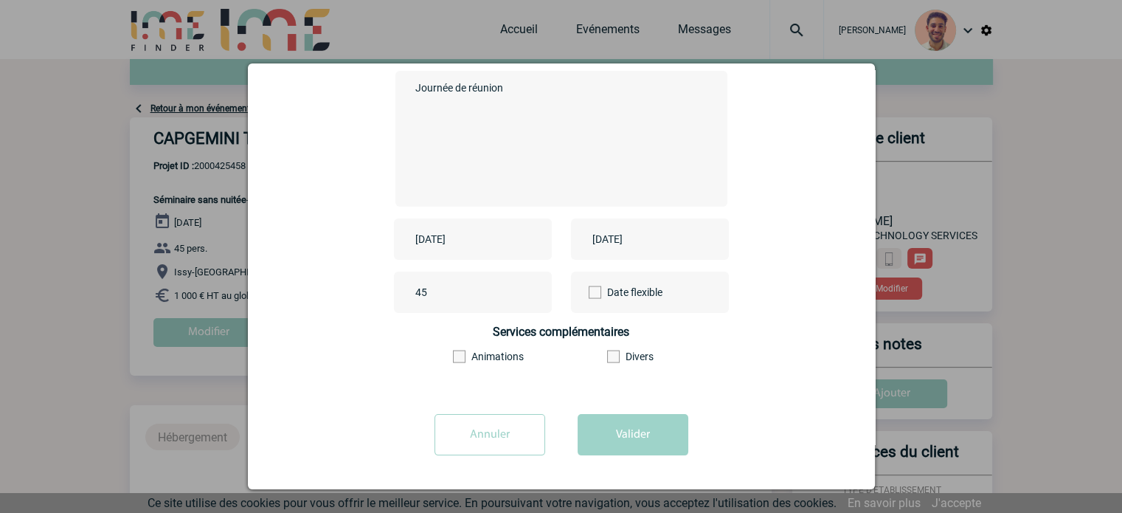
click at [504, 436] on input "Annuler" at bounding box center [490, 434] width 111 height 41
